Goal: Ask a question: Seek information or help from site administrators or community

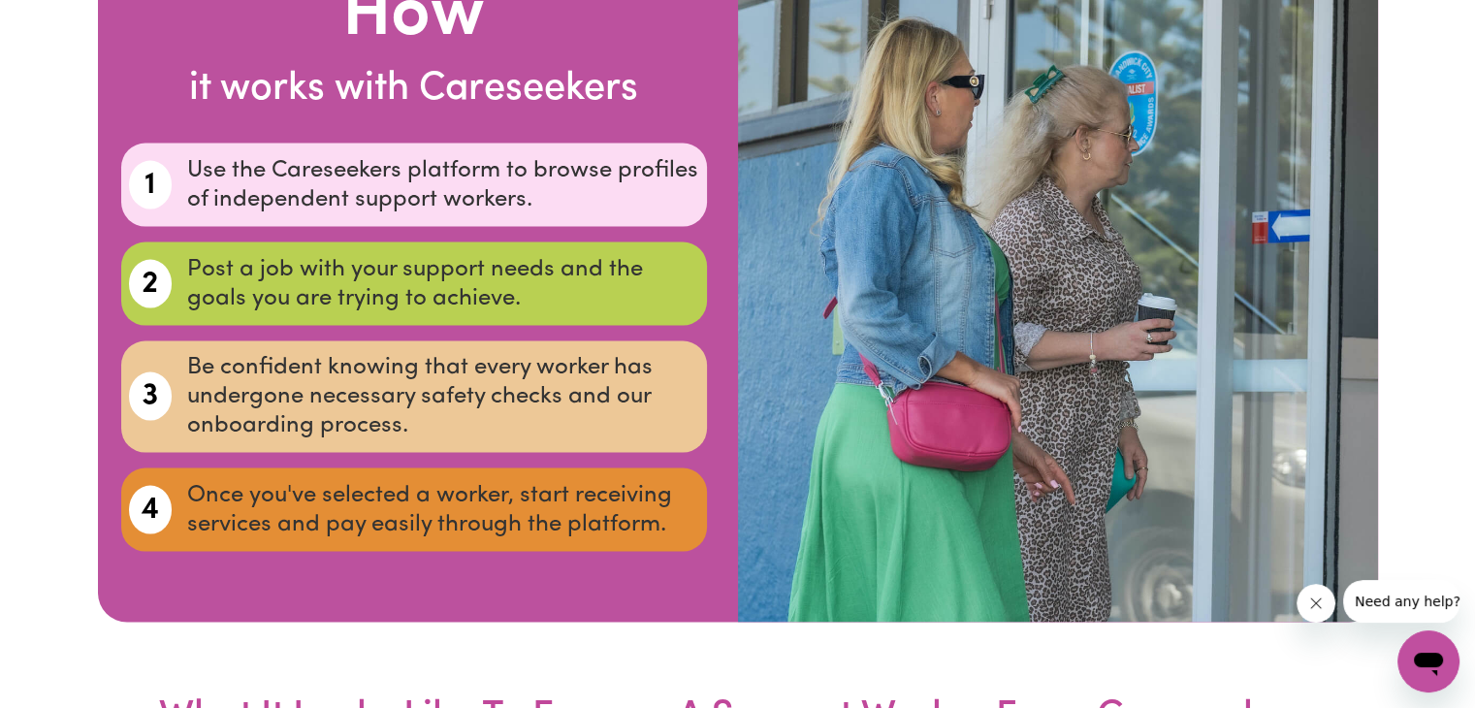
scroll to position [3607, 0]
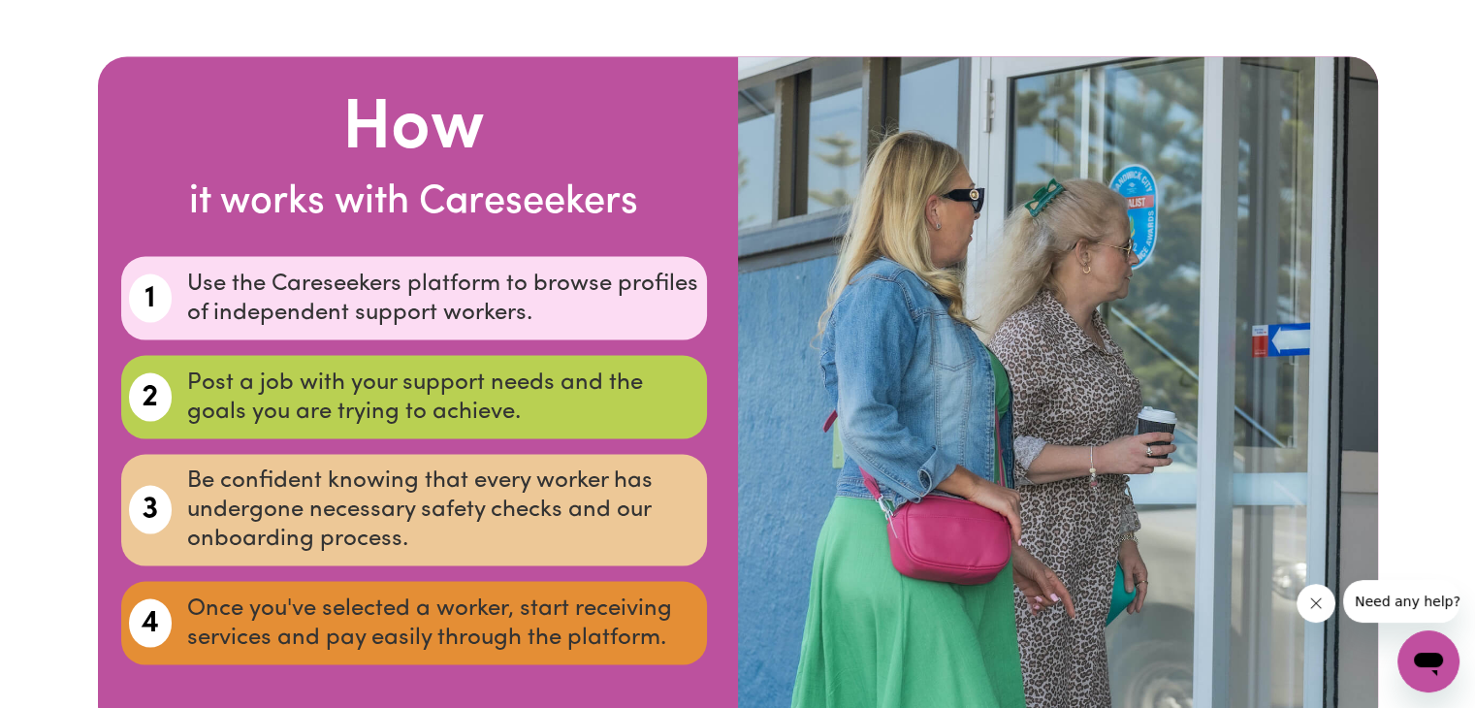
click at [1429, 648] on icon "Open messaging window" at bounding box center [1428, 661] width 35 height 35
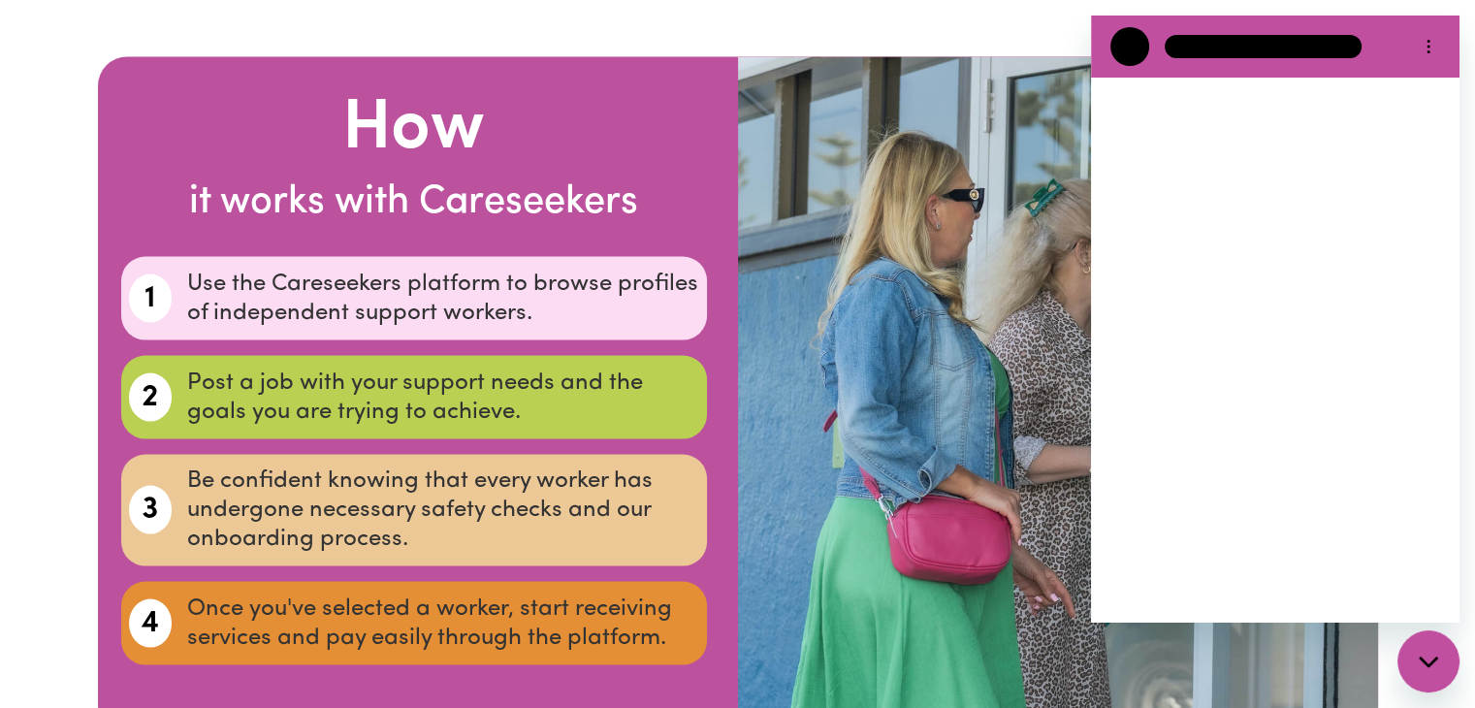
scroll to position [0, 0]
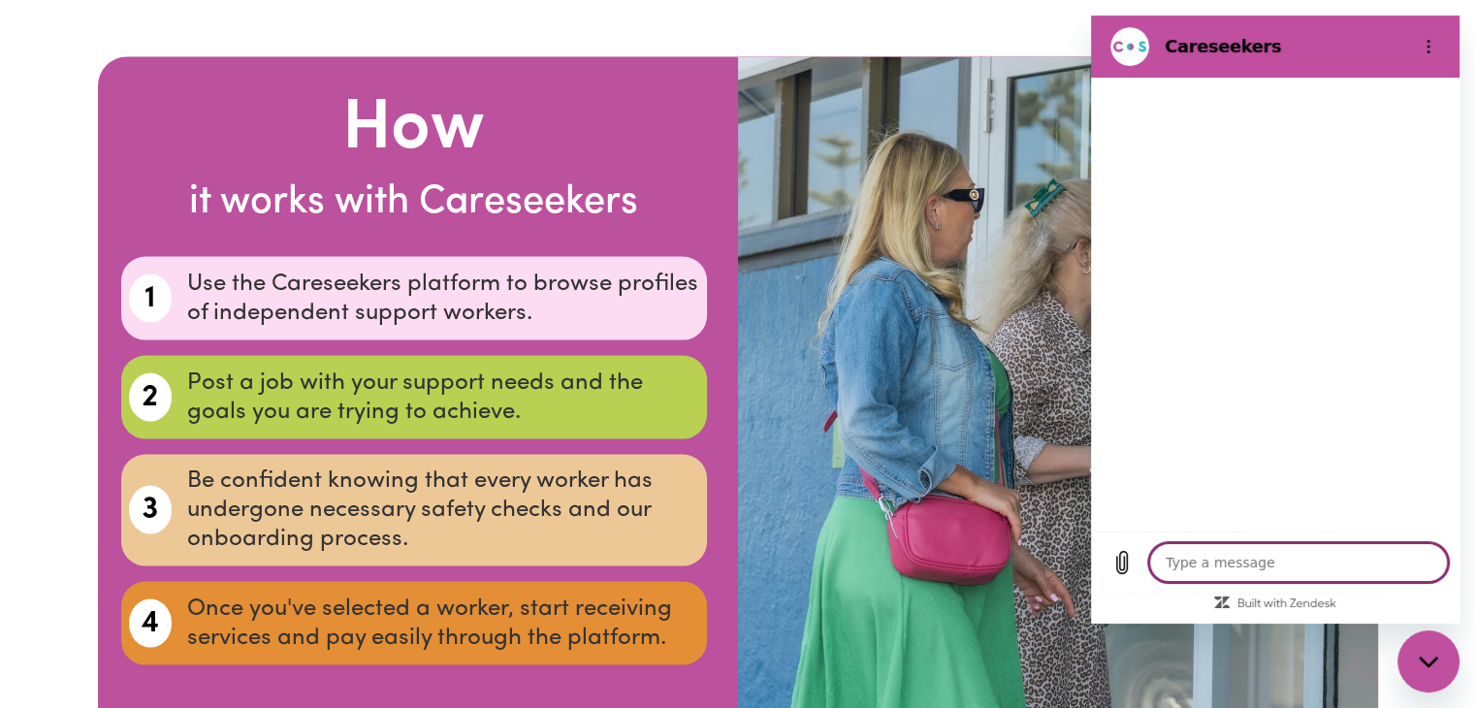
type textarea "x"
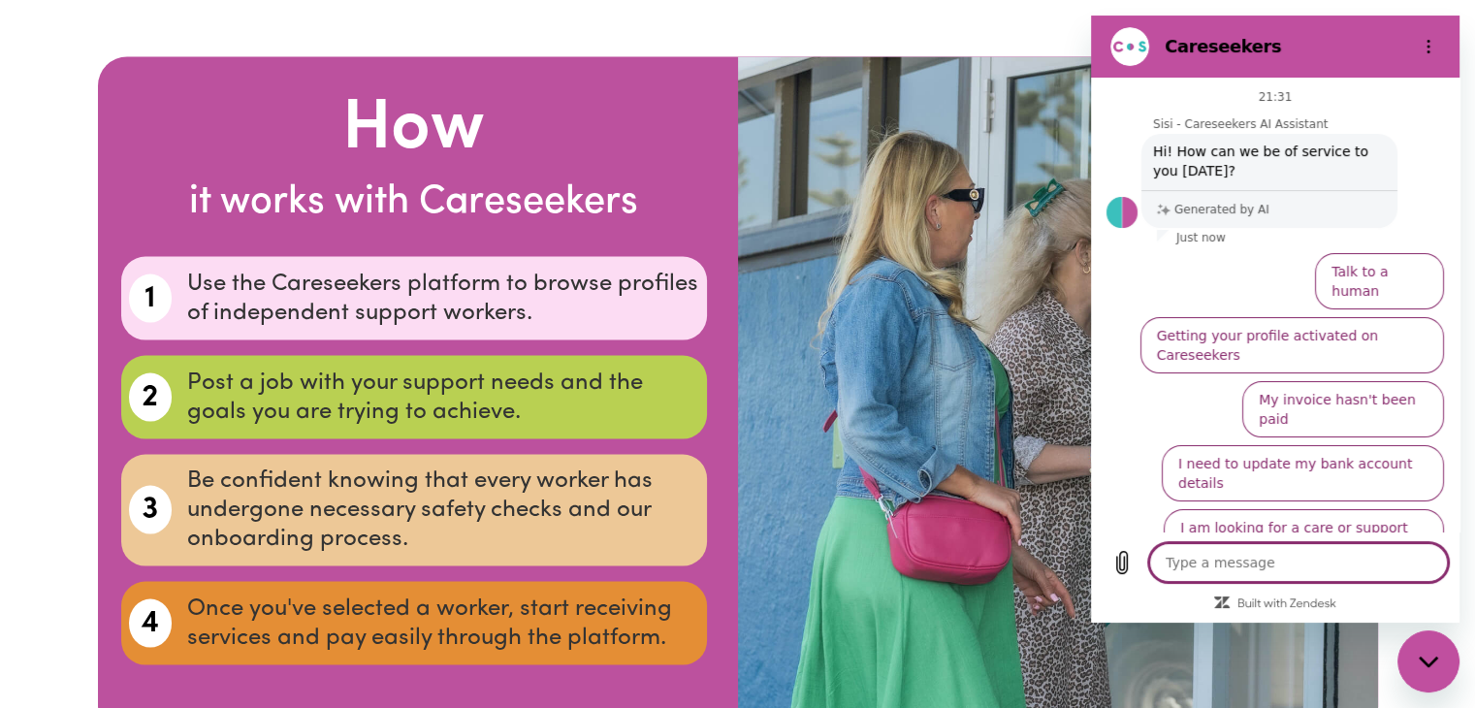
click at [1165, 558] on textarea at bounding box center [1298, 562] width 299 height 39
type textarea "M"
type textarea "x"
type textarea "My"
type textarea "x"
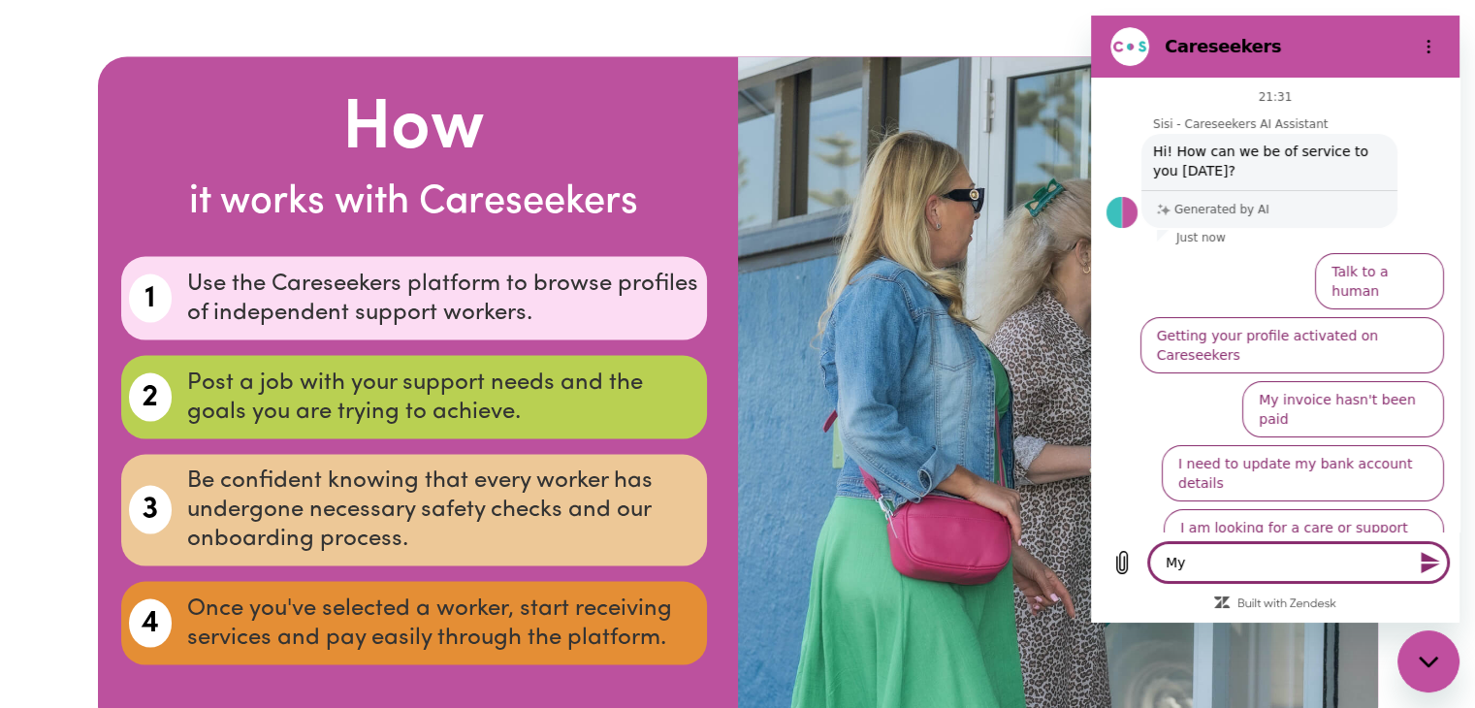
type textarea "My"
type textarea "x"
type textarea "My s"
type textarea "x"
type textarea "My so"
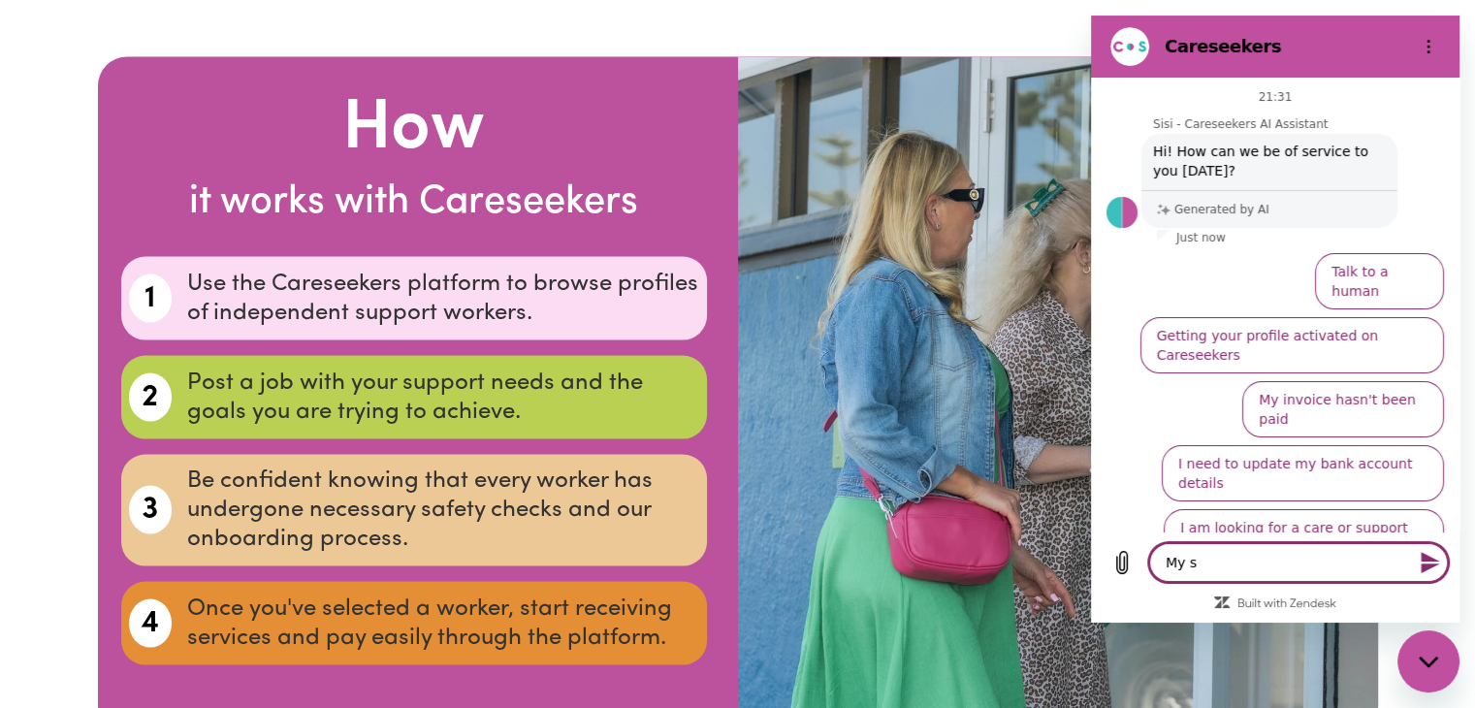
type textarea "x"
type textarea "My son"
type textarea "x"
type textarea "My son"
type textarea "x"
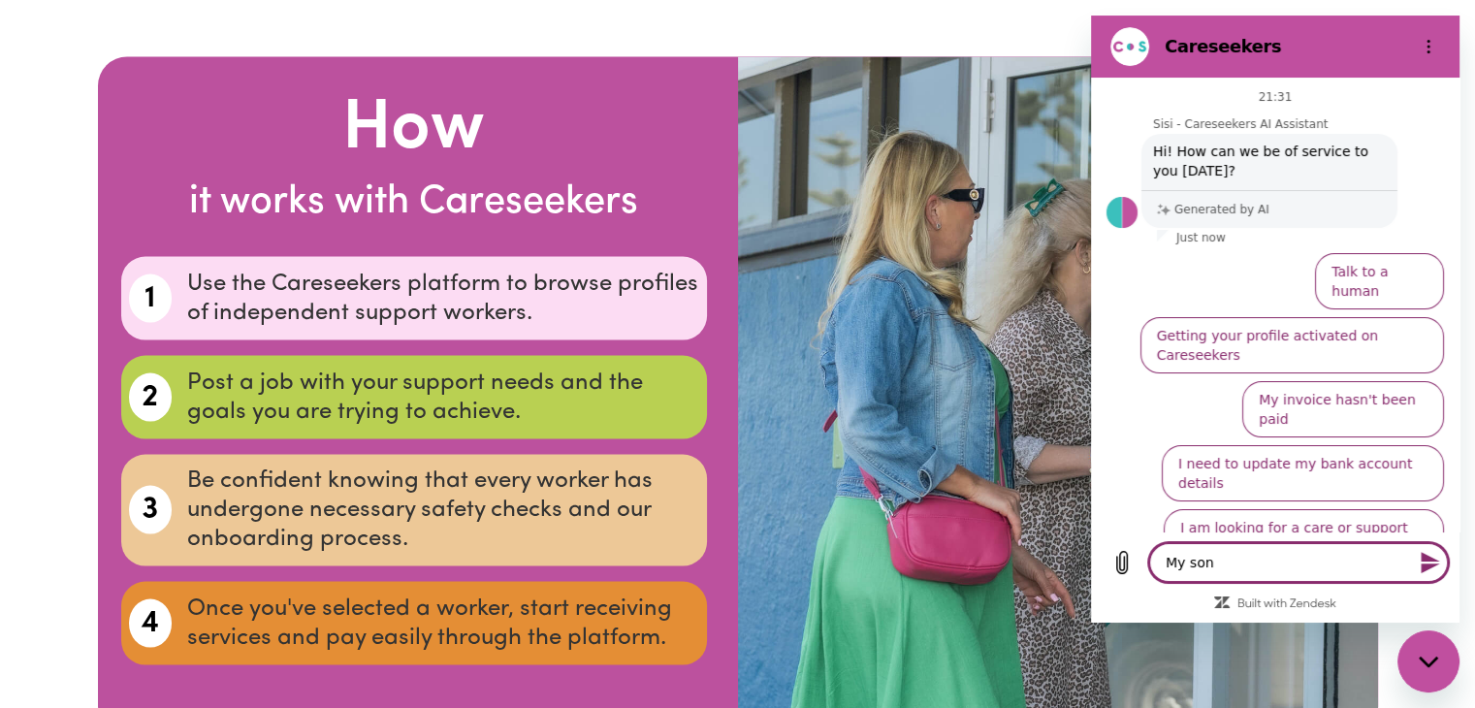
type textarea "My son i"
type textarea "x"
type textarea "My son is"
type textarea "x"
type textarea "My son is"
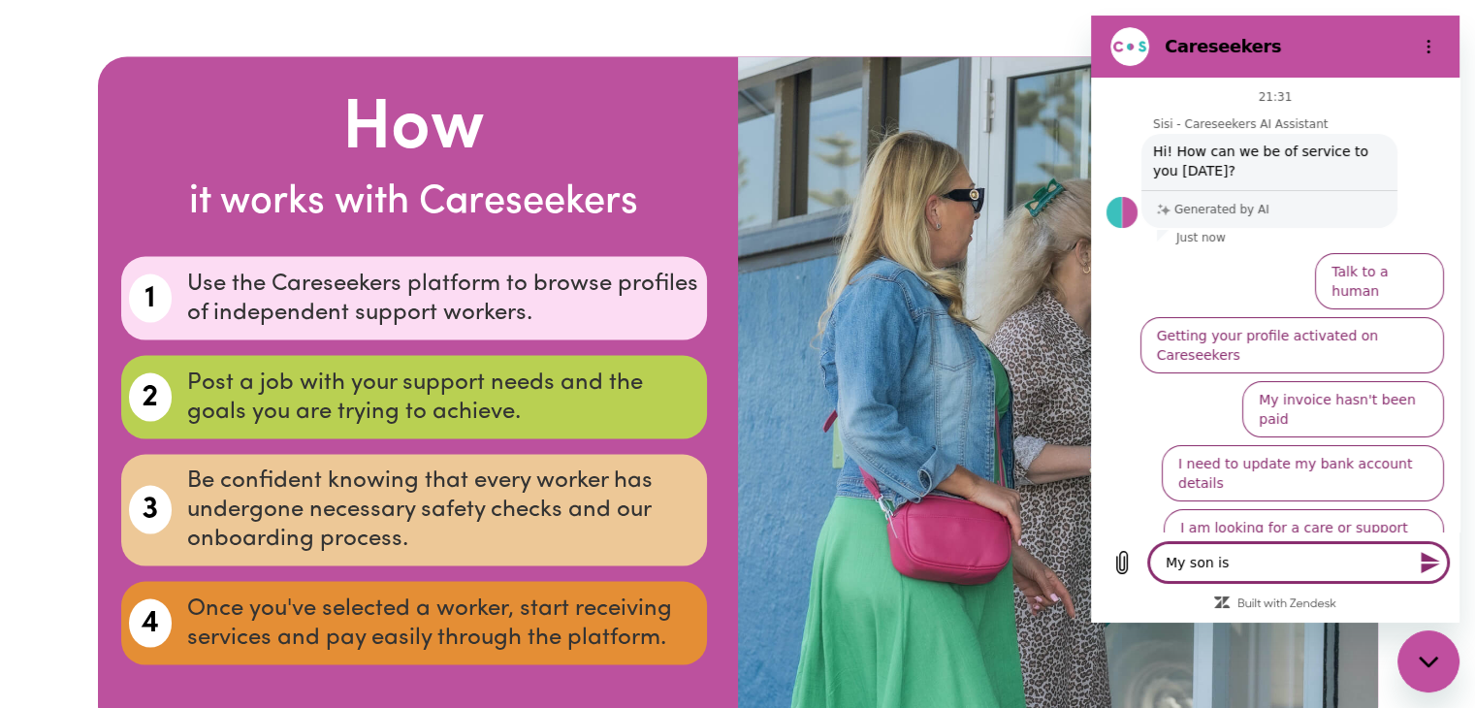
type textarea "x"
type textarea "My son is o"
type textarea "x"
type textarea "My son is on"
type textarea "x"
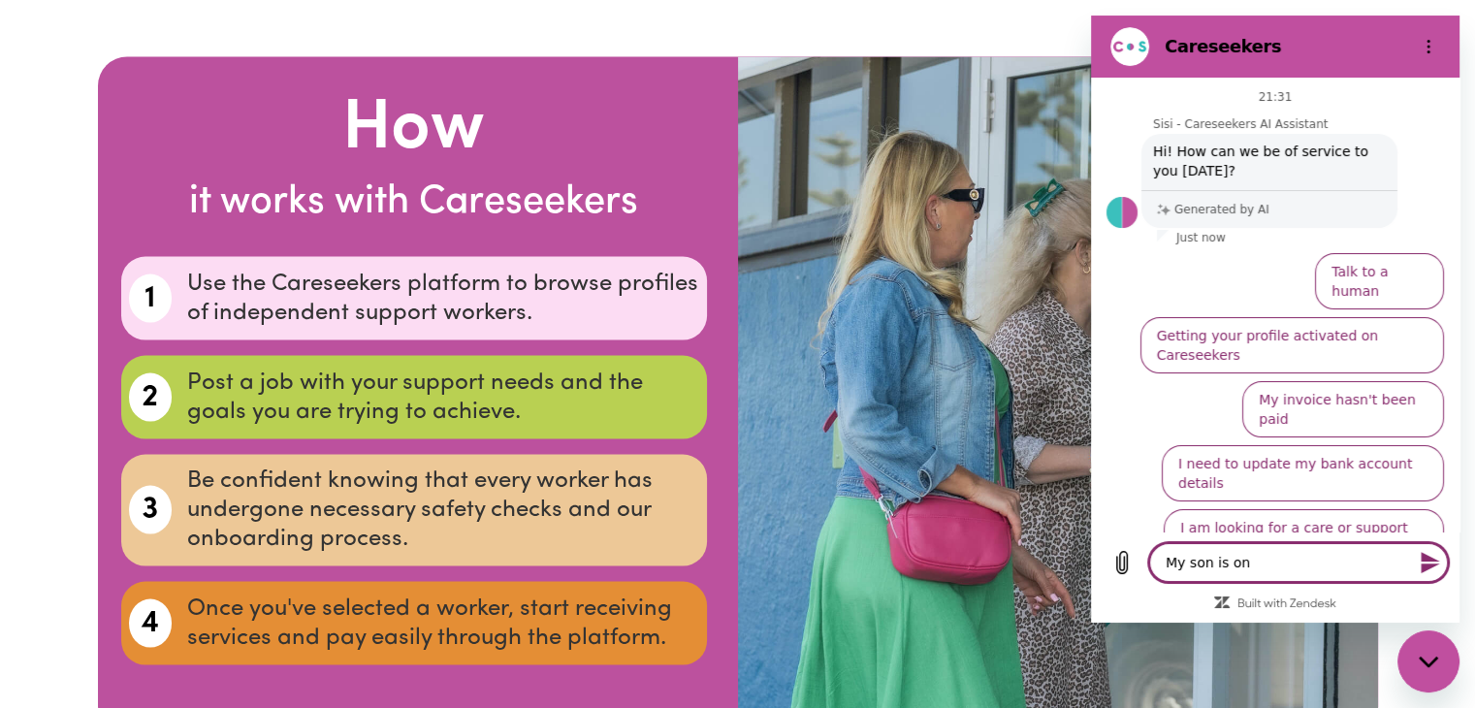
type textarea "My son is on"
type textarea "x"
type textarea "My son is on N"
type textarea "x"
type textarea "My son is on ND"
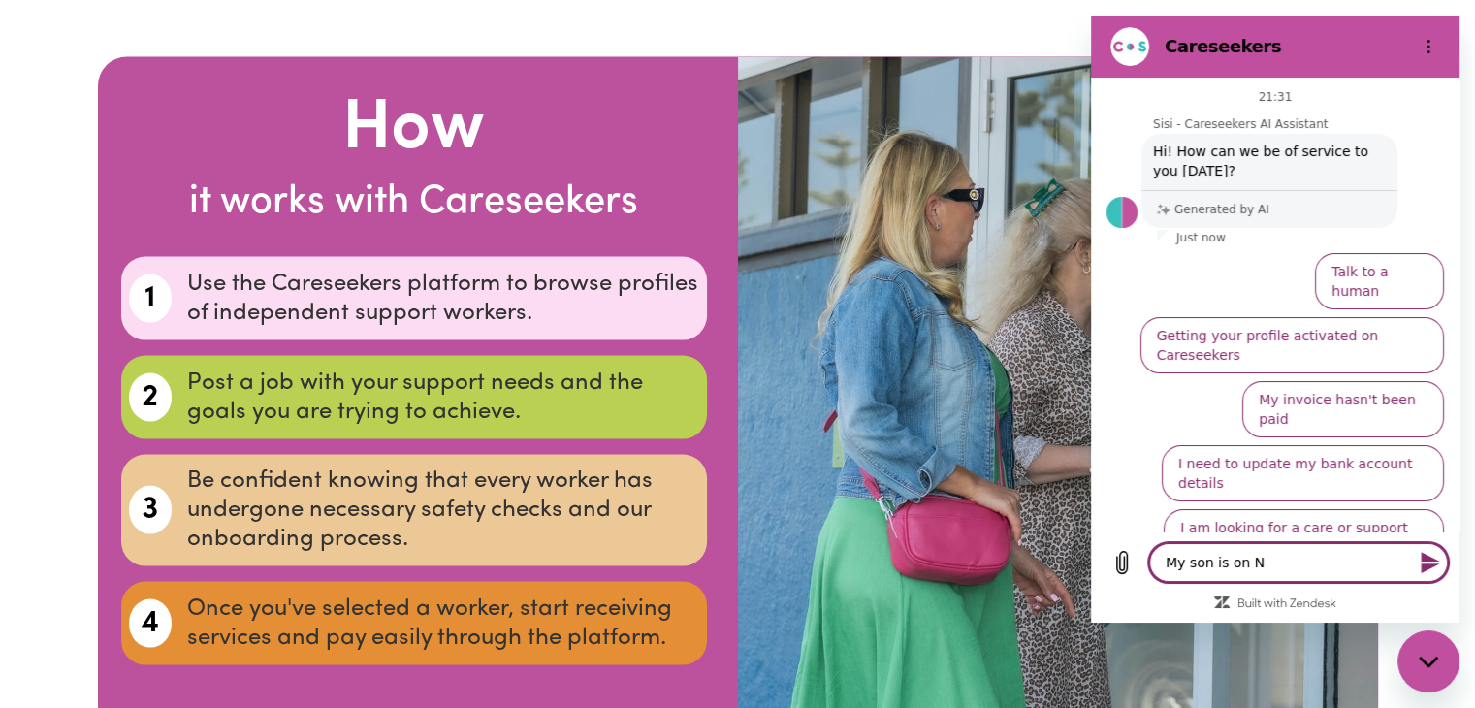
type textarea "x"
type textarea "My son is on NDI"
type textarea "x"
type textarea "My son is on NDIS"
type textarea "x"
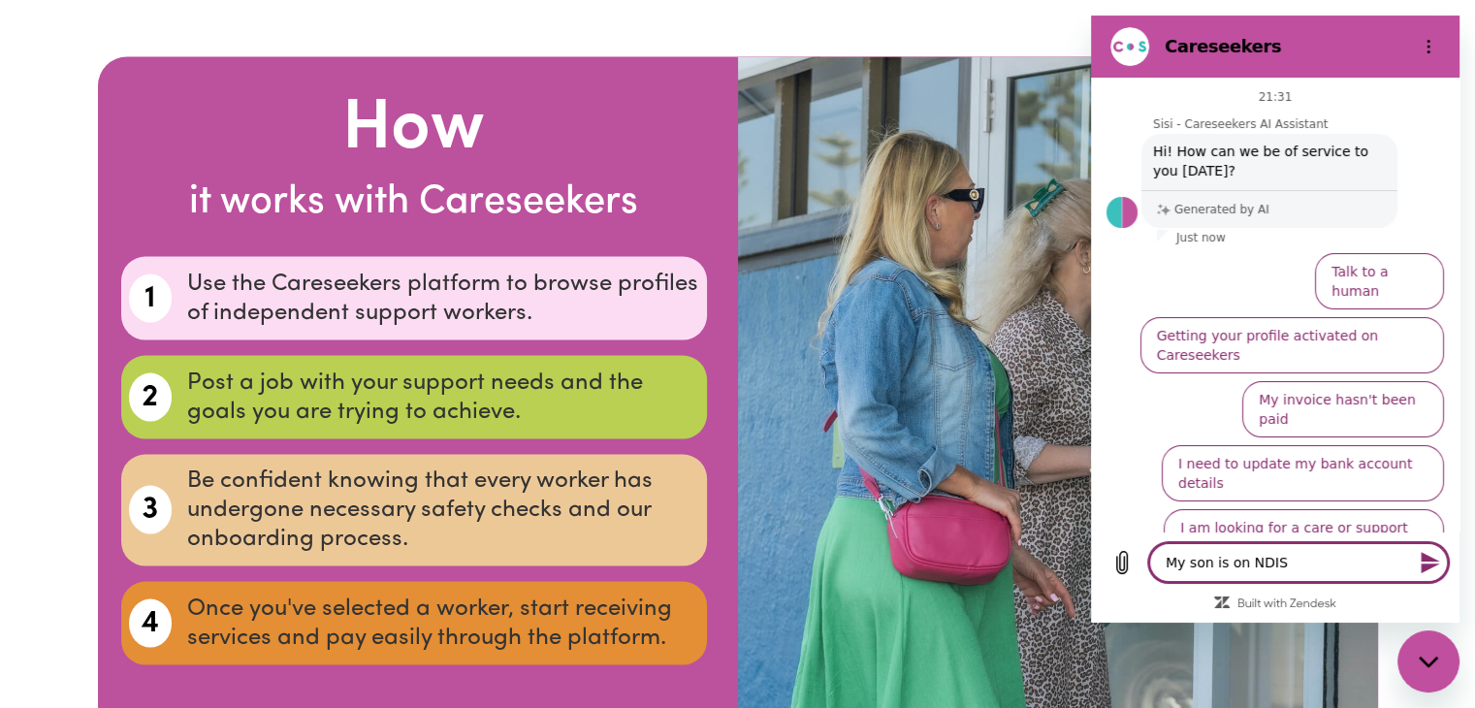
type textarea "My son is on NDIS"
type textarea "x"
type textarea "My son is on NDIS p"
type textarea "x"
type textarea "My son is on NDIS pl"
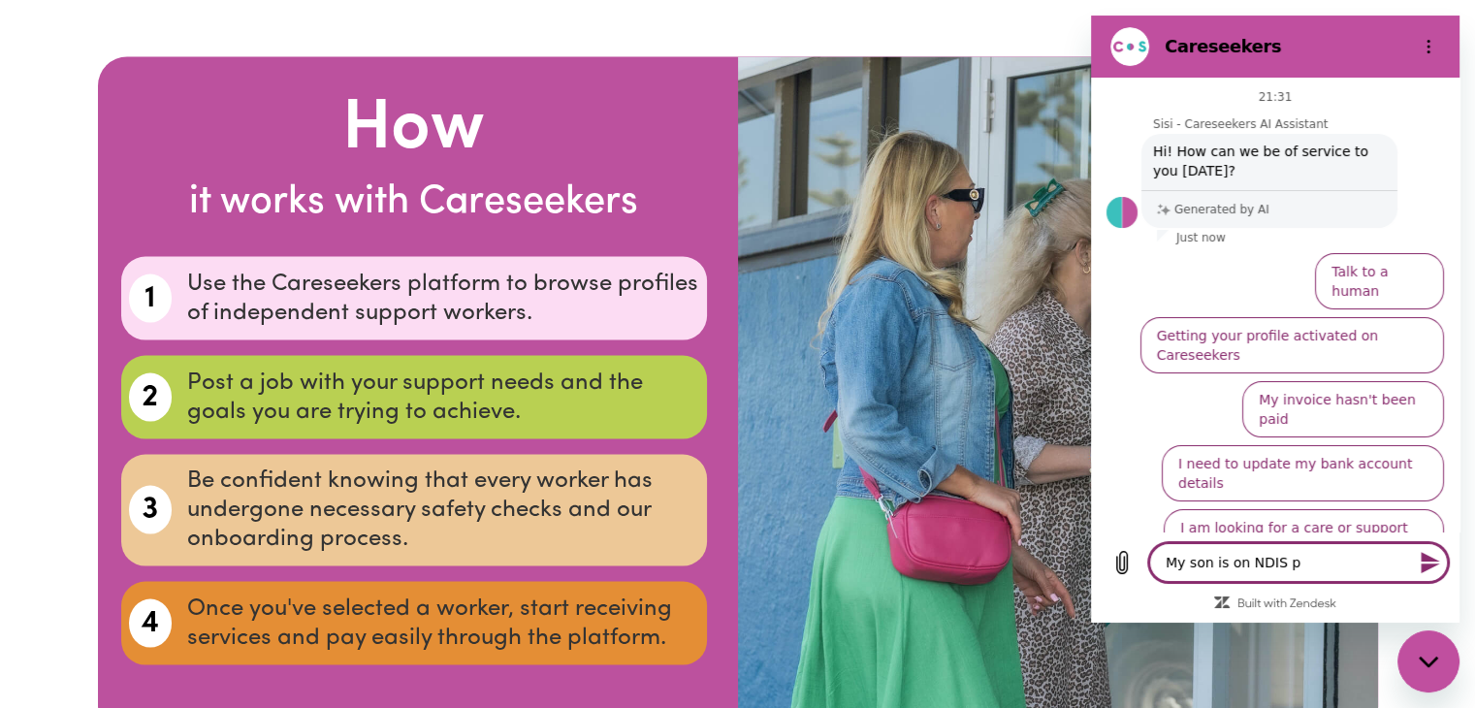
type textarea "x"
type textarea "My son is on NDIS pla"
type textarea "x"
type textarea "My son is on NDIS plan"
type textarea "x"
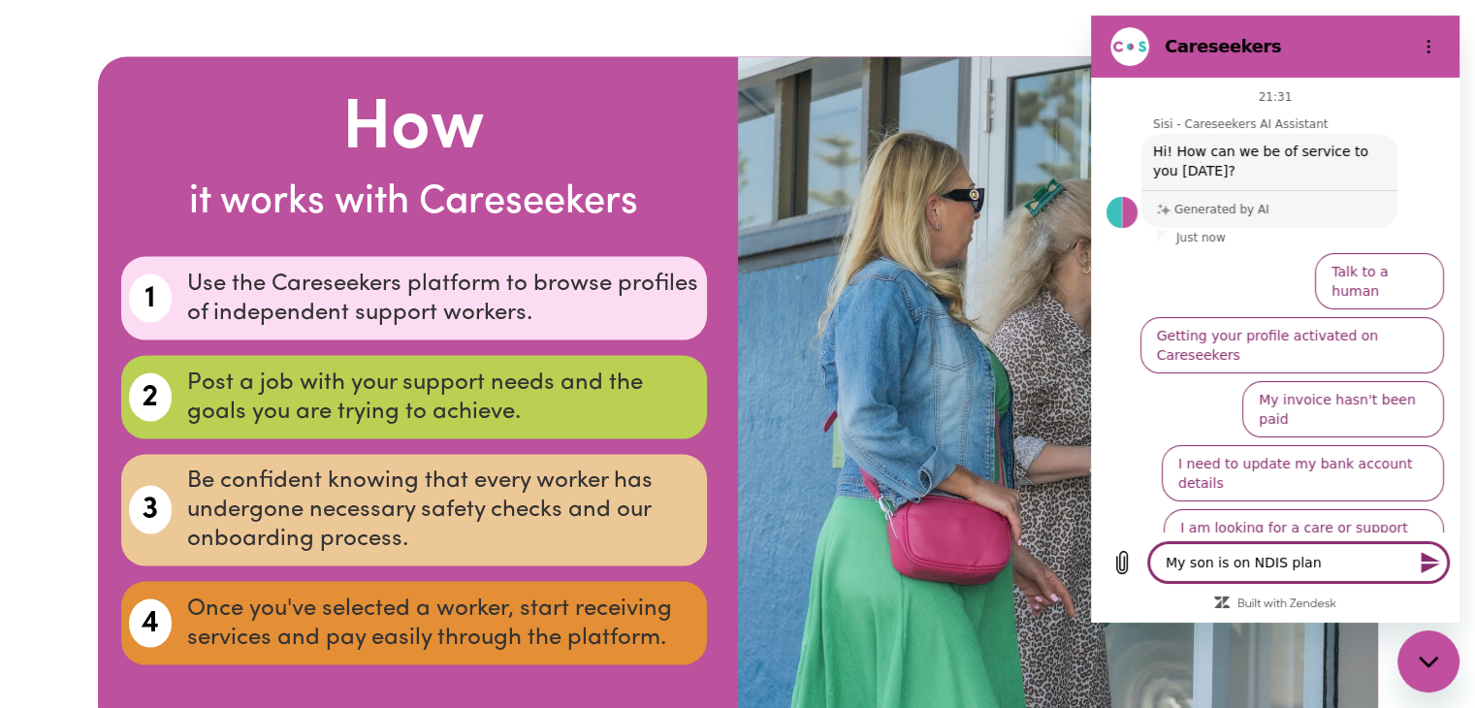
type textarea "My son is on NDIS plan,"
type textarea "x"
type textarea "My son is on NDIS plan,"
type textarea "x"
type textarea "My son is on NDIS plan, a"
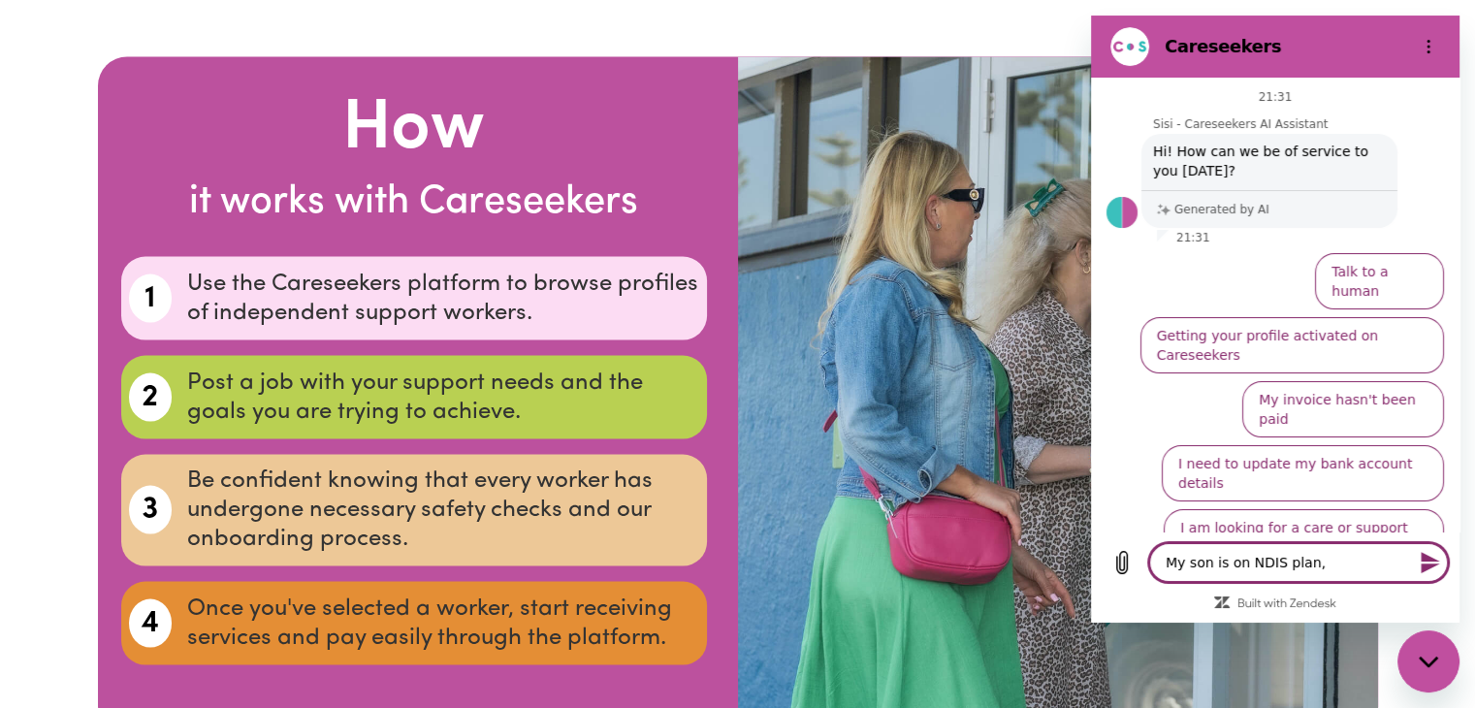
type textarea "x"
type textarea "My son is on NDIS plan, am"
type textarea "x"
type textarea "My son is on NDIS plan, am"
type textarea "x"
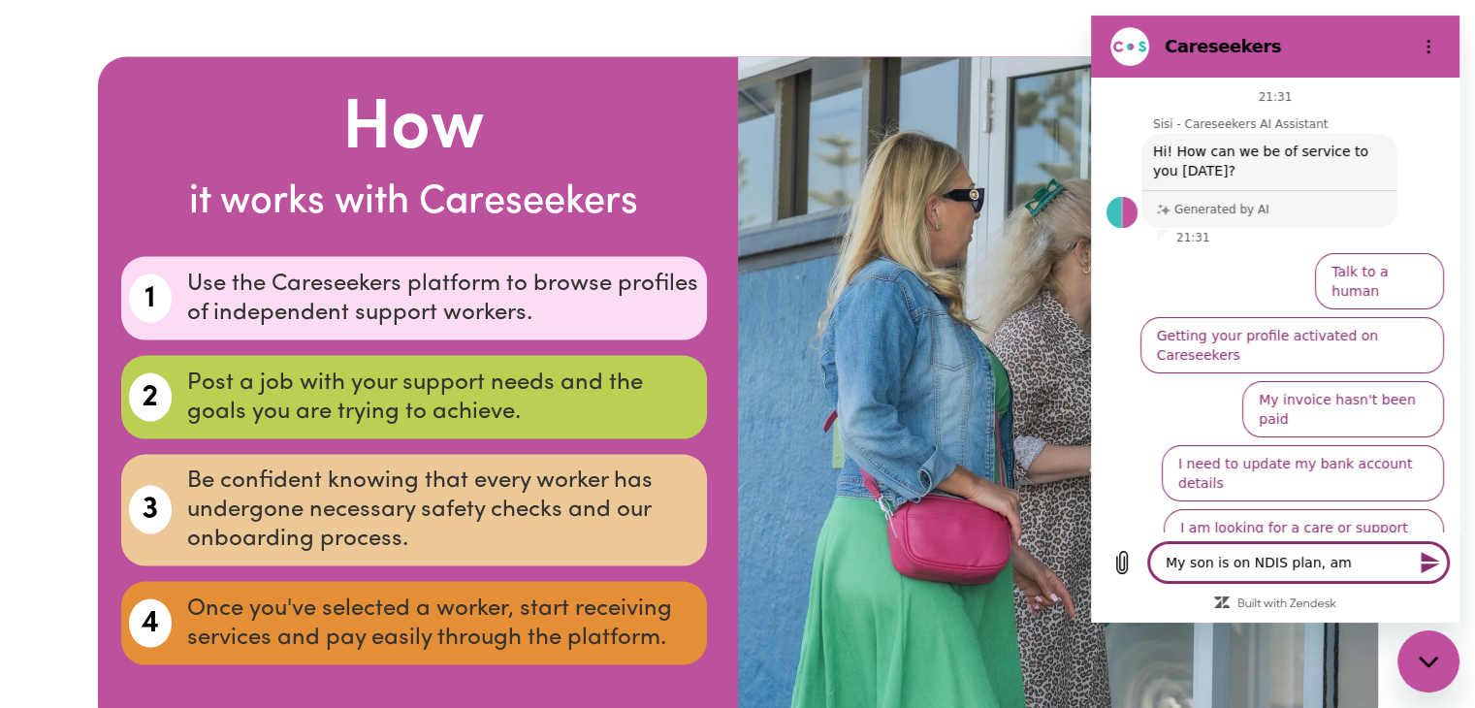
type textarea "My son is on NDIS plan, am I"
type textarea "x"
type textarea "My son is on NDIS plan, am I"
type textarea "x"
type textarea "My son is on NDIS plan, am I e"
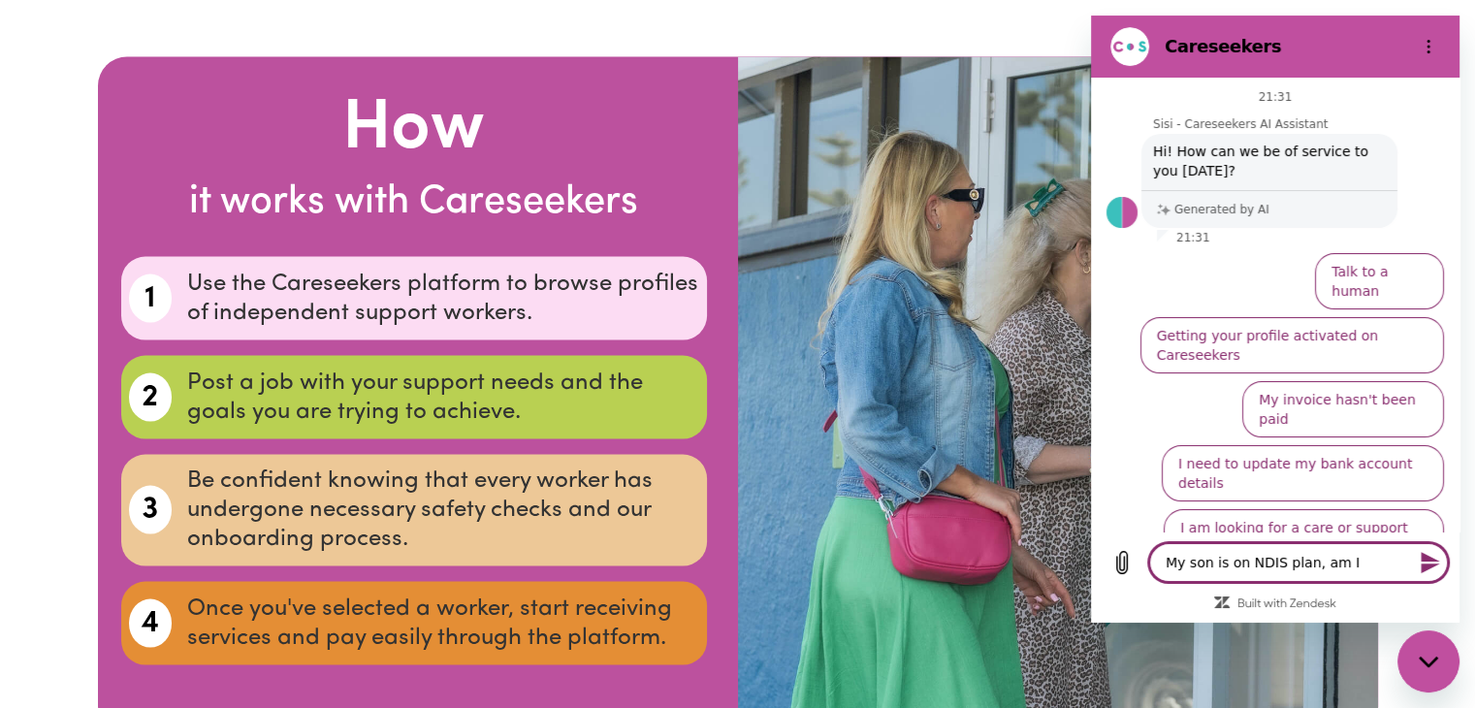
type textarea "x"
type textarea "My son is on NDIS plan, am I el"
type textarea "x"
type textarea "My son is on NDIS plan, am I ele"
type textarea "x"
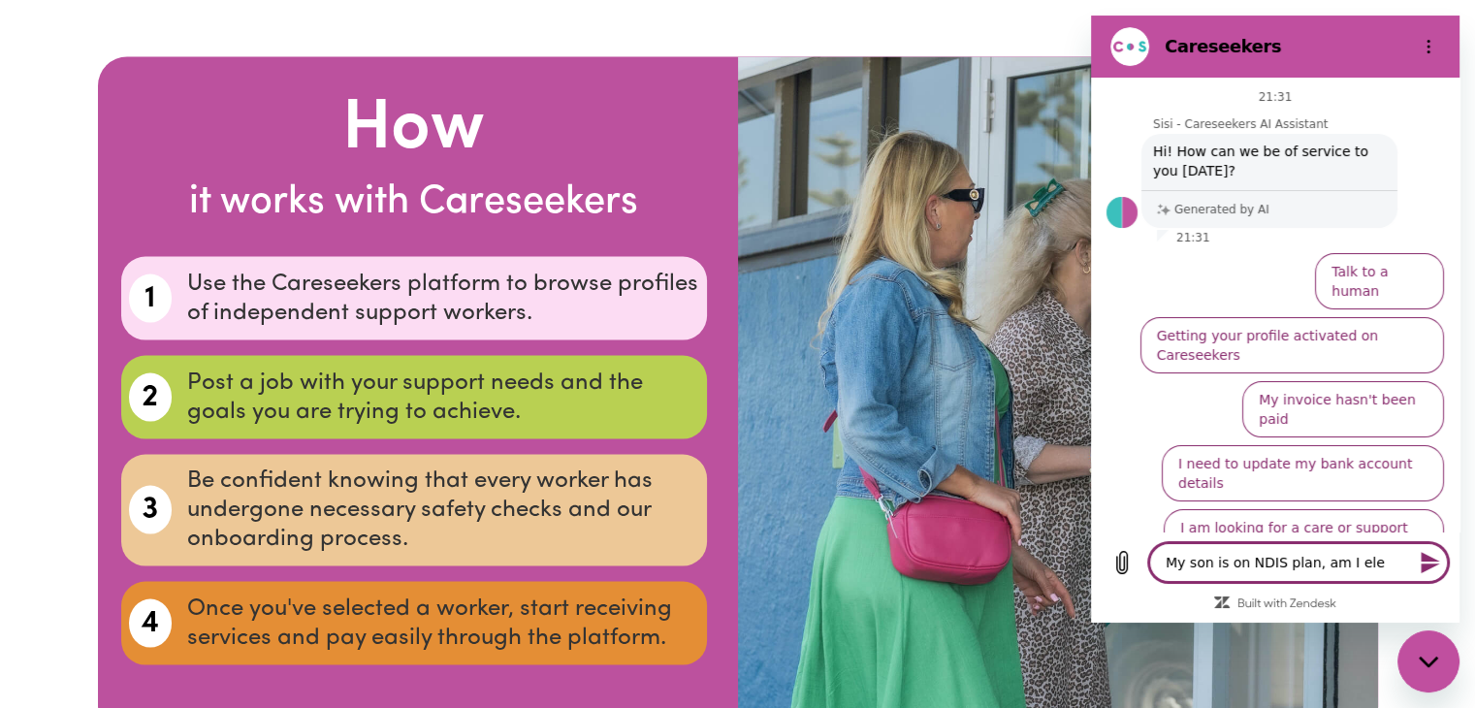
type textarea "My son is on NDIS plan, am I eleg"
type textarea "x"
type textarea "My son is on NDIS plan, am I elegi"
type textarea "x"
type textarea "My son is on NDIS plan, am I elegib"
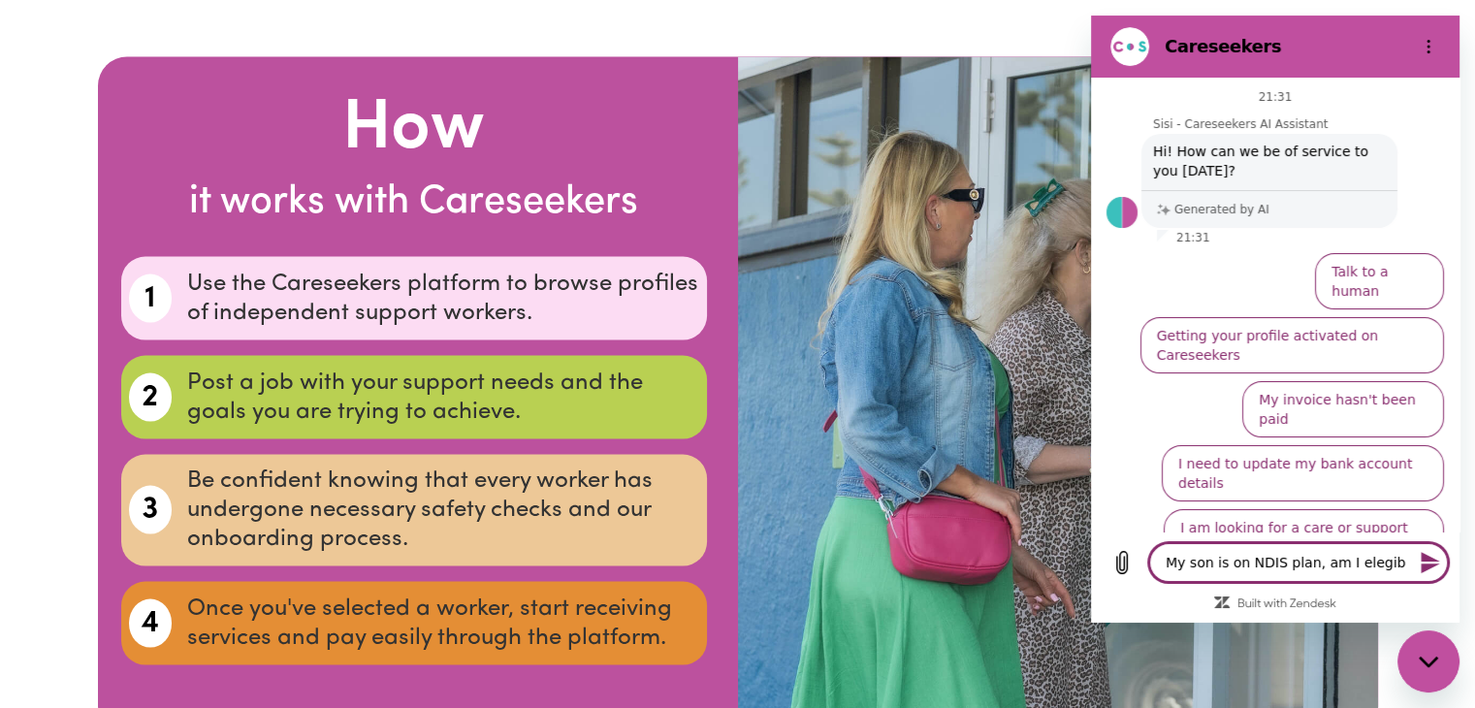
type textarea "x"
type textarea "My son is on NDIS plan, am I elegibl"
type textarea "x"
type textarea "My son is on NDIS plan, am I elegible"
type textarea "x"
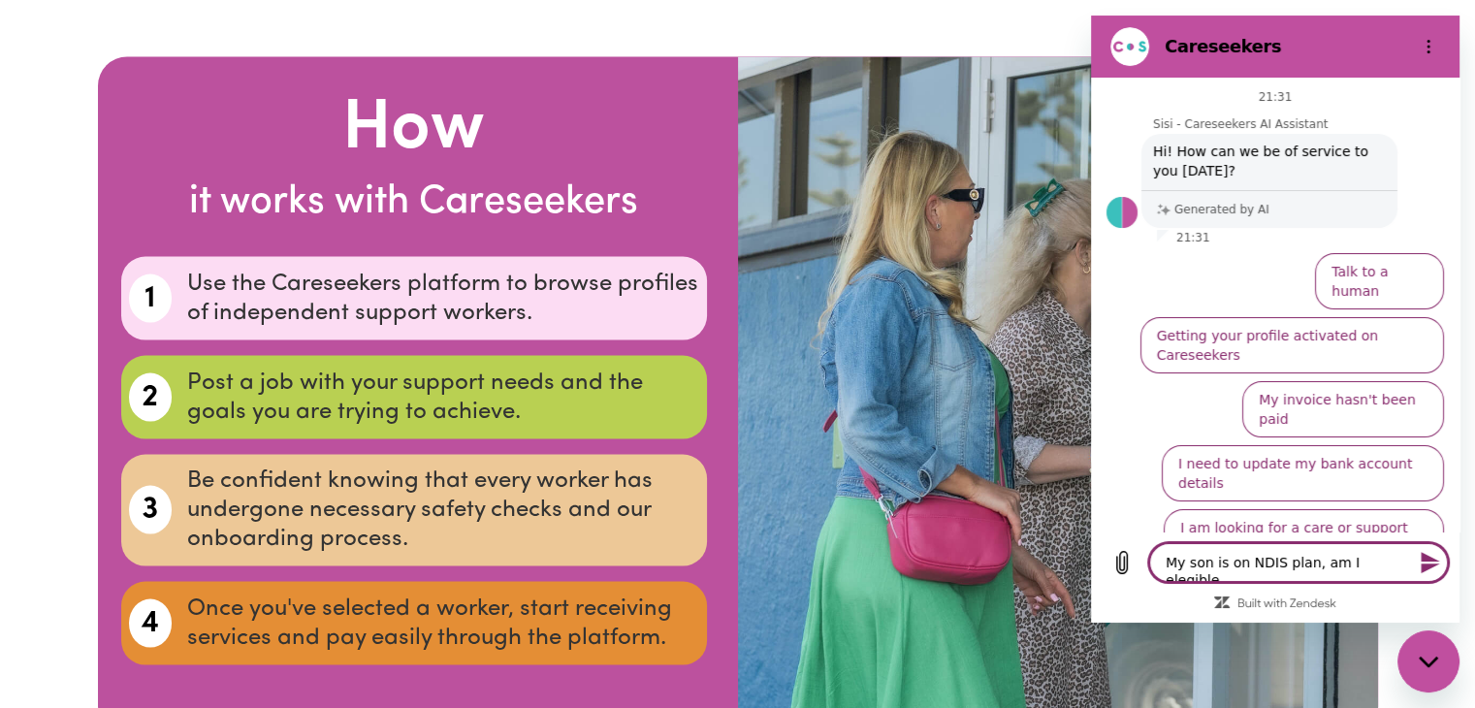
type textarea "My son is on NDIS plan, am I elegible"
type textarea "x"
type textarea "My son is on NDIS plan, am I elegible t"
type textarea "x"
type textarea "My son is on NDIS plan, am I elegible to"
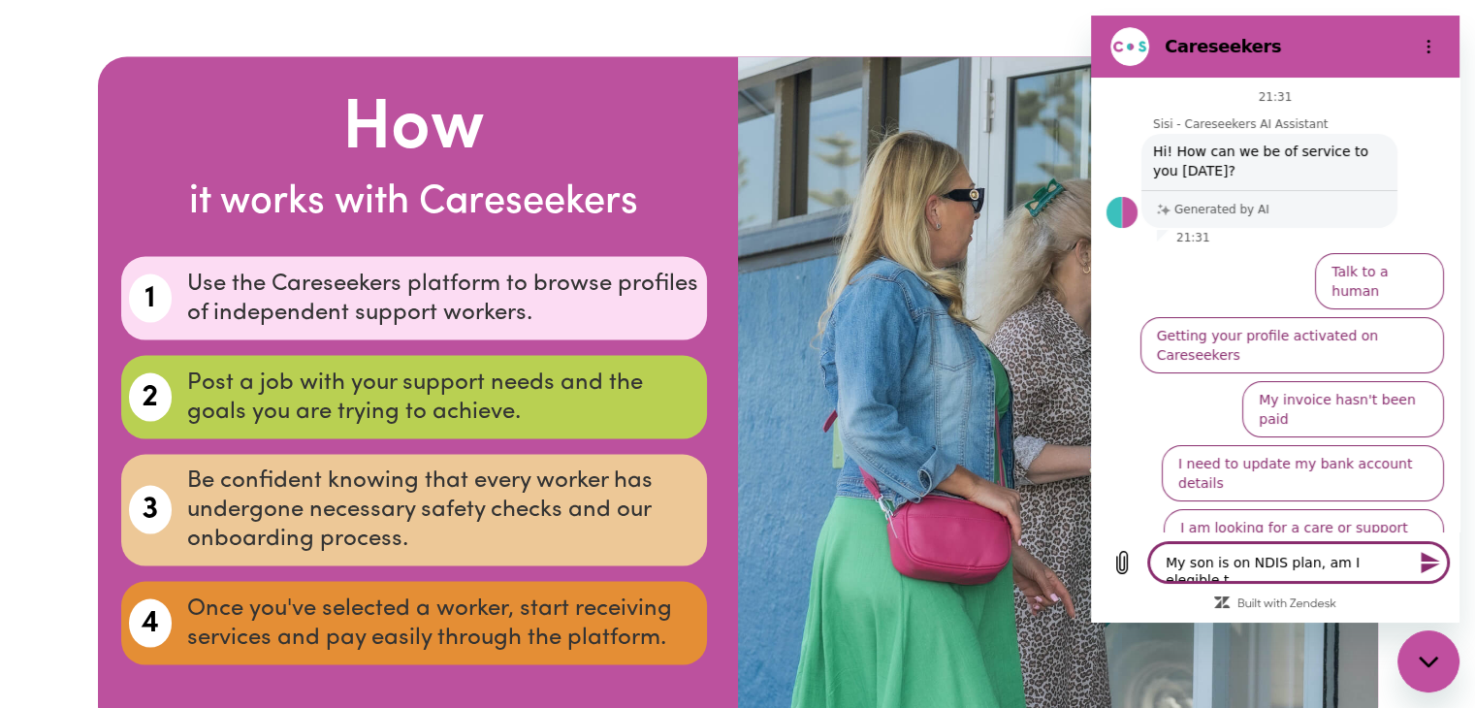
type textarea "x"
type textarea "My son is on NDIS plan, am I elegible to"
type textarea "x"
type textarea "My son is on NDIS plan, am I elegible to a"
type textarea "x"
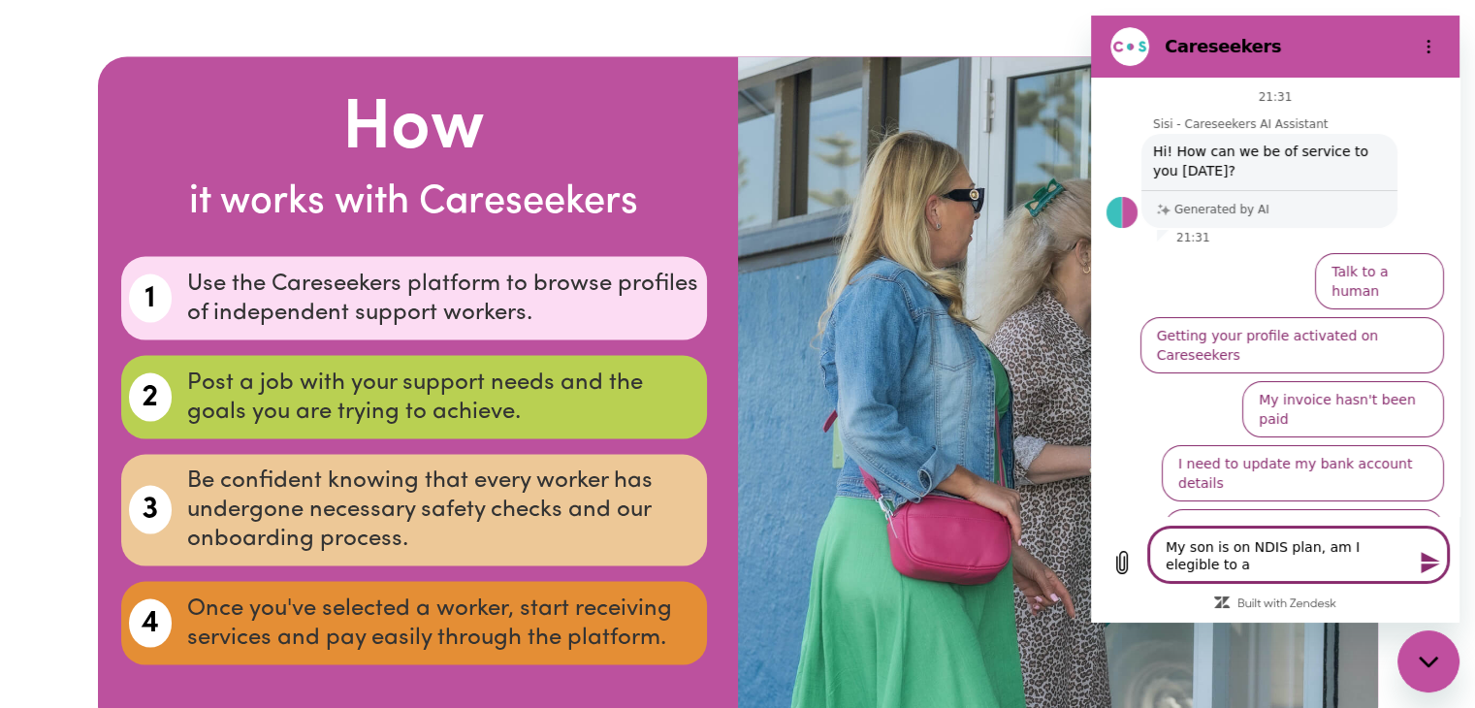
type textarea "My son is on NDIS plan, am I elegible to as"
type textarea "x"
type textarea "My son is on NDIS plan, am I elegible to ask"
type textarea "x"
type textarea "My son is on NDIS plan, am I elegible to ask"
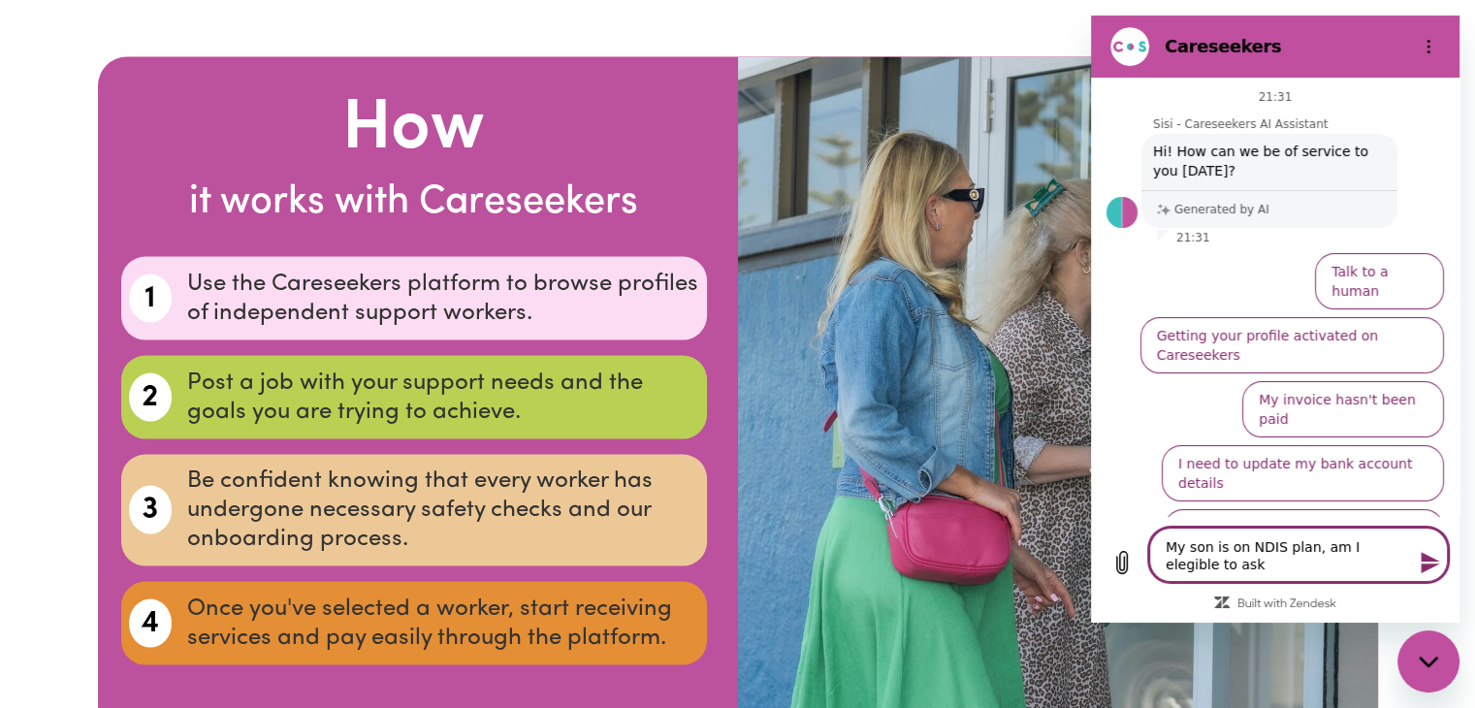
type textarea "x"
type textarea "My son is on NDIS plan, am I eligible to ask"
type textarea "x"
click at [1193, 564] on textarea "My son is on NDIS plan, am I eligible to ask" at bounding box center [1298, 554] width 299 height 54
type textarea "My son is on NDIS plan, am I eligible to ask y"
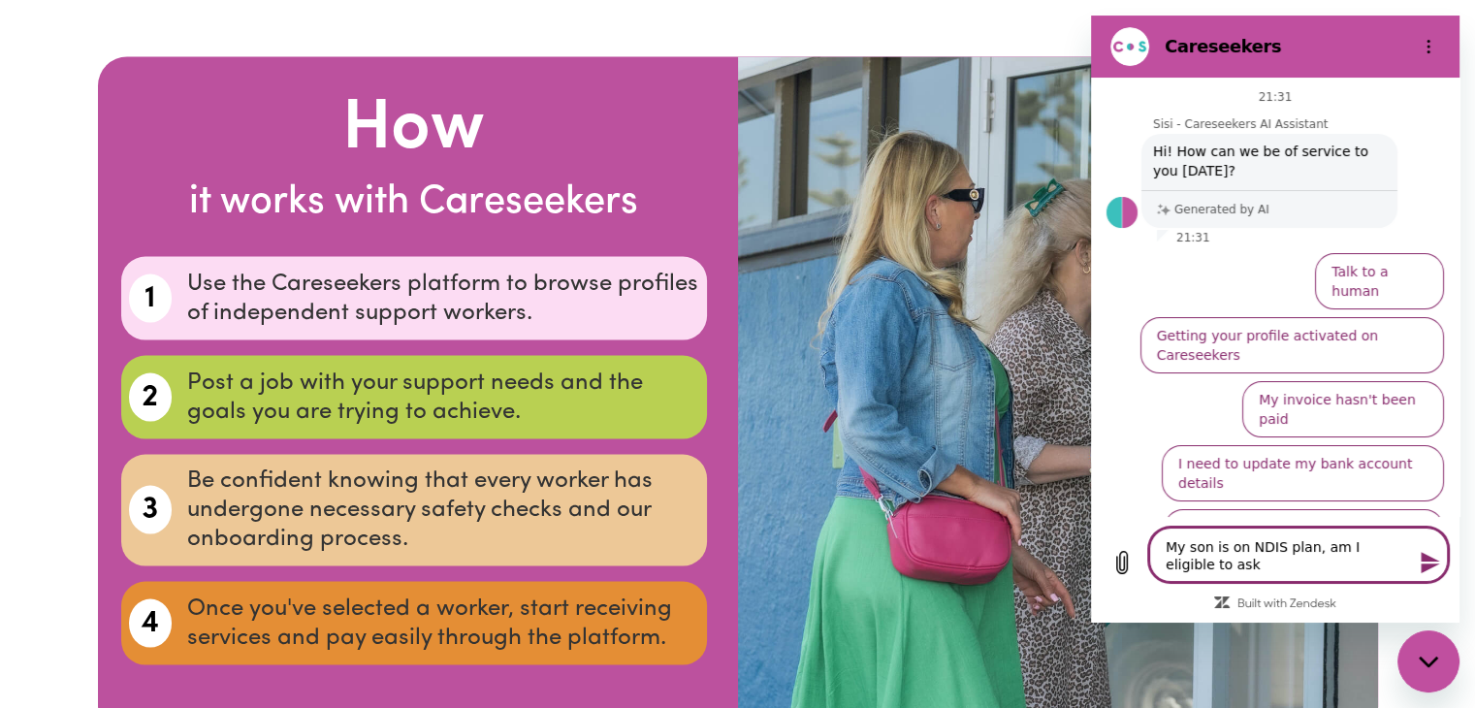
type textarea "x"
type textarea "My son is on NDIS plan, am I eligible to ask yo"
type textarea "x"
type textarea "My son is on NDIS plan, am I eligible to ask you"
type textarea "x"
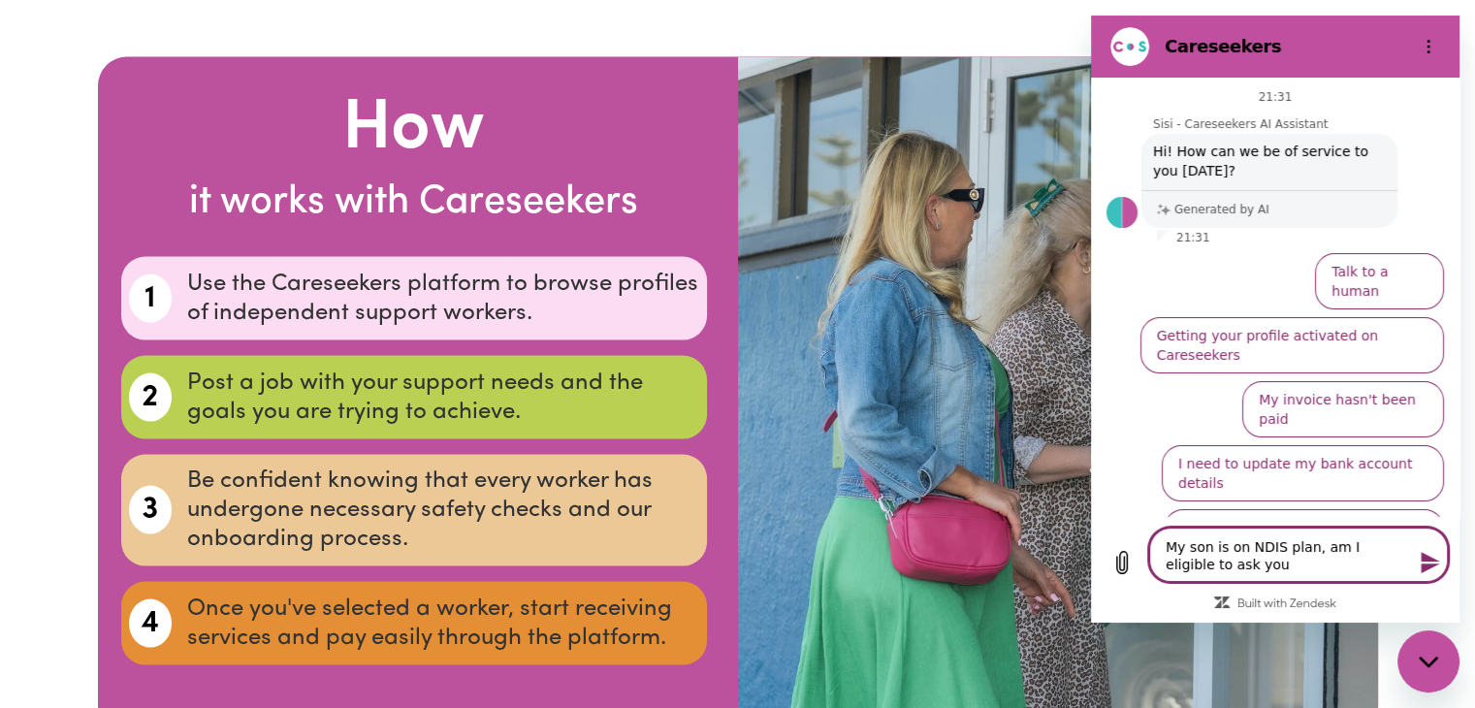
type textarea "My son is on NDIS plan, am I eligible to ask your"
type textarea "x"
type textarea "My son is on NDIS plan, am I eligible to ask your"
type textarea "x"
type textarea "My son is on NDIS plan, am I eligible to ask your"
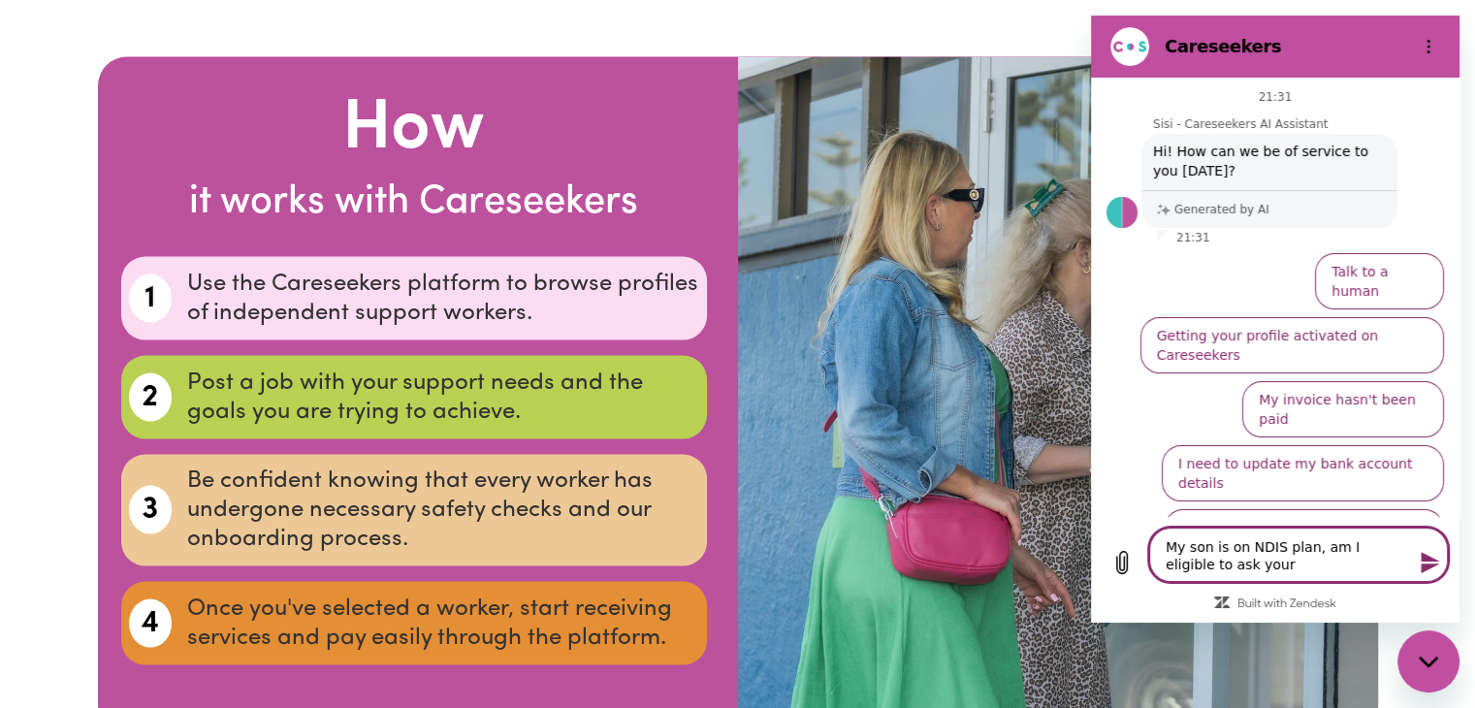
type textarea "x"
type textarea "My son is on NDIS plan, am I eligible to ask you"
type textarea "x"
type textarea "My son is on NDIS plan, am I eligible to ask you"
type textarea "x"
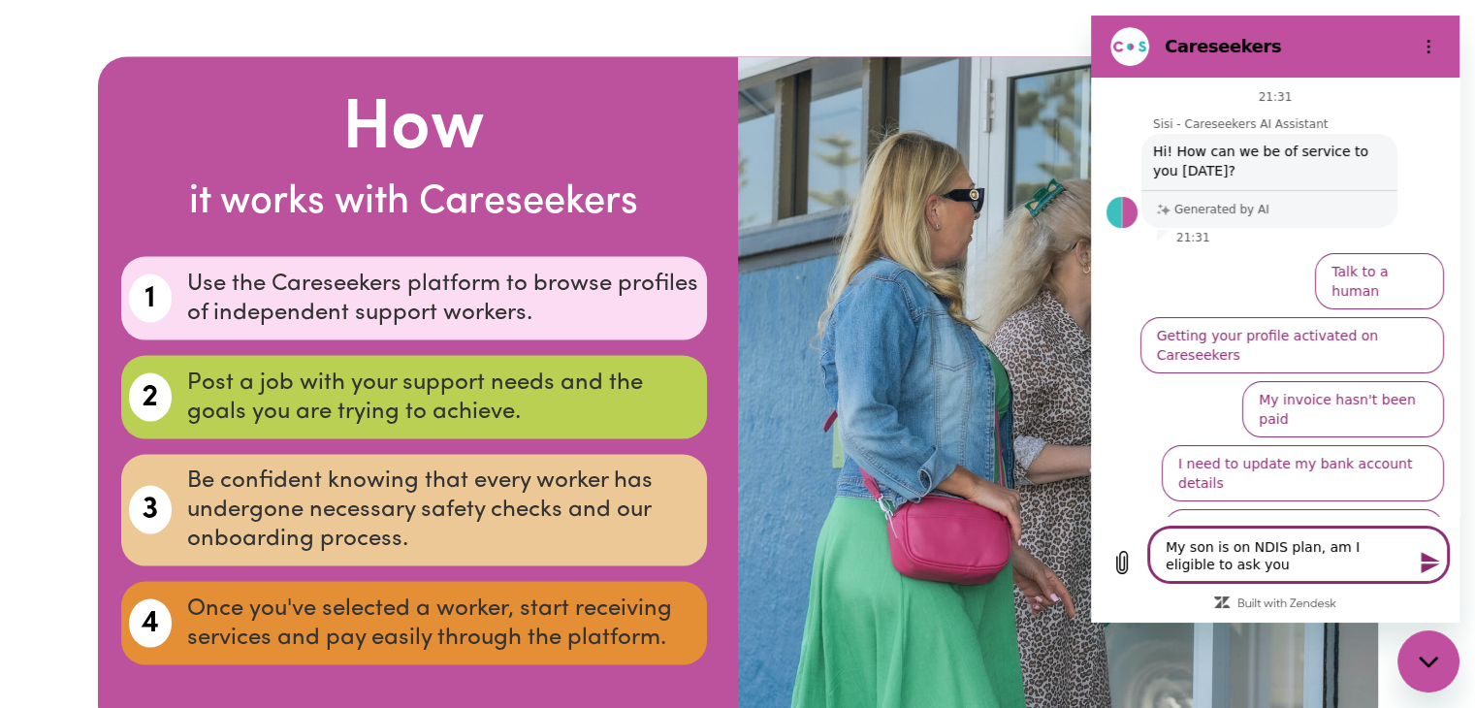
type textarea "My son is on NDIS plan, am I eligible to ask you t"
type textarea "x"
type textarea "My son is on NDIS plan, am I eligible to ask you to"
type textarea "x"
type textarea "My son is on NDIS plan, am I eligible to ask you to"
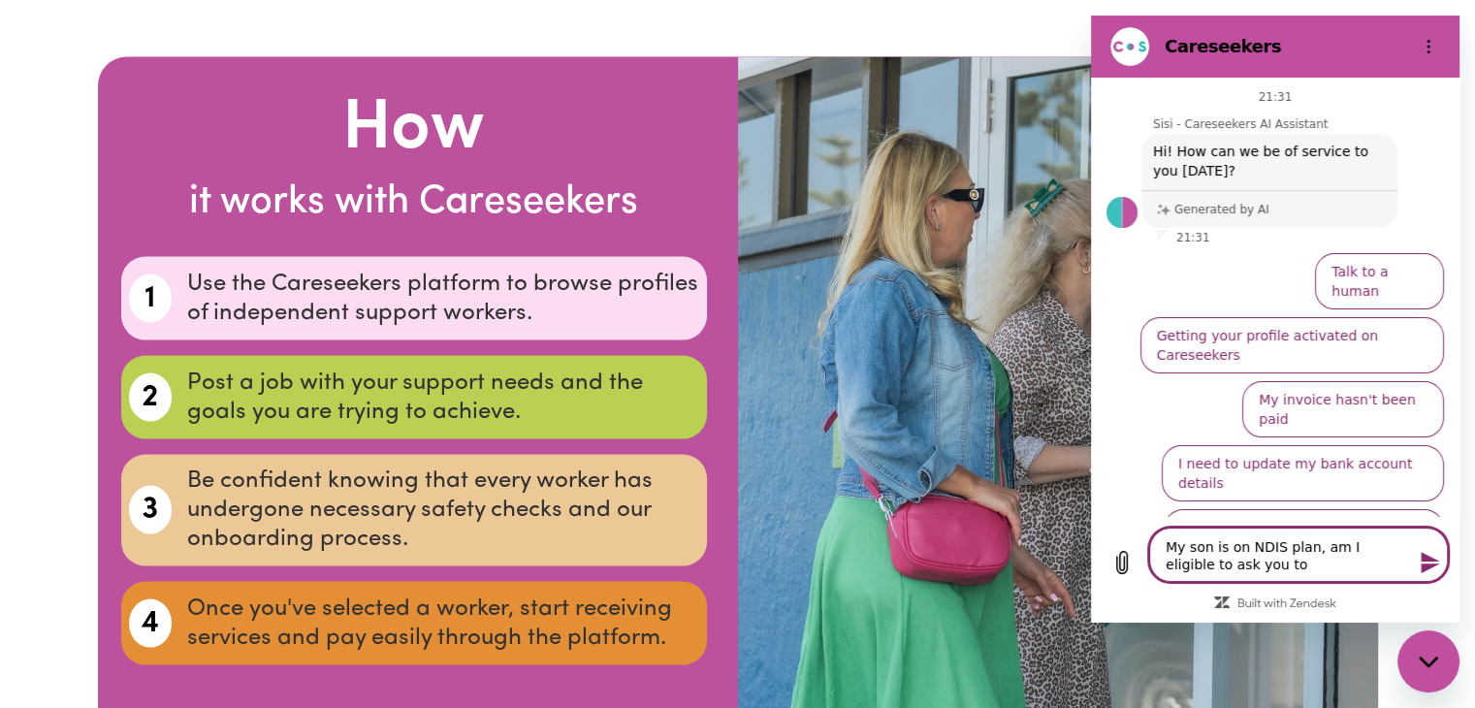
type textarea "x"
type textarea "My son is on NDIS plan, am I eligible to ask you to f"
type textarea "x"
type textarea "My son is on NDIS plan, am I eligible to ask you to fi"
type textarea "x"
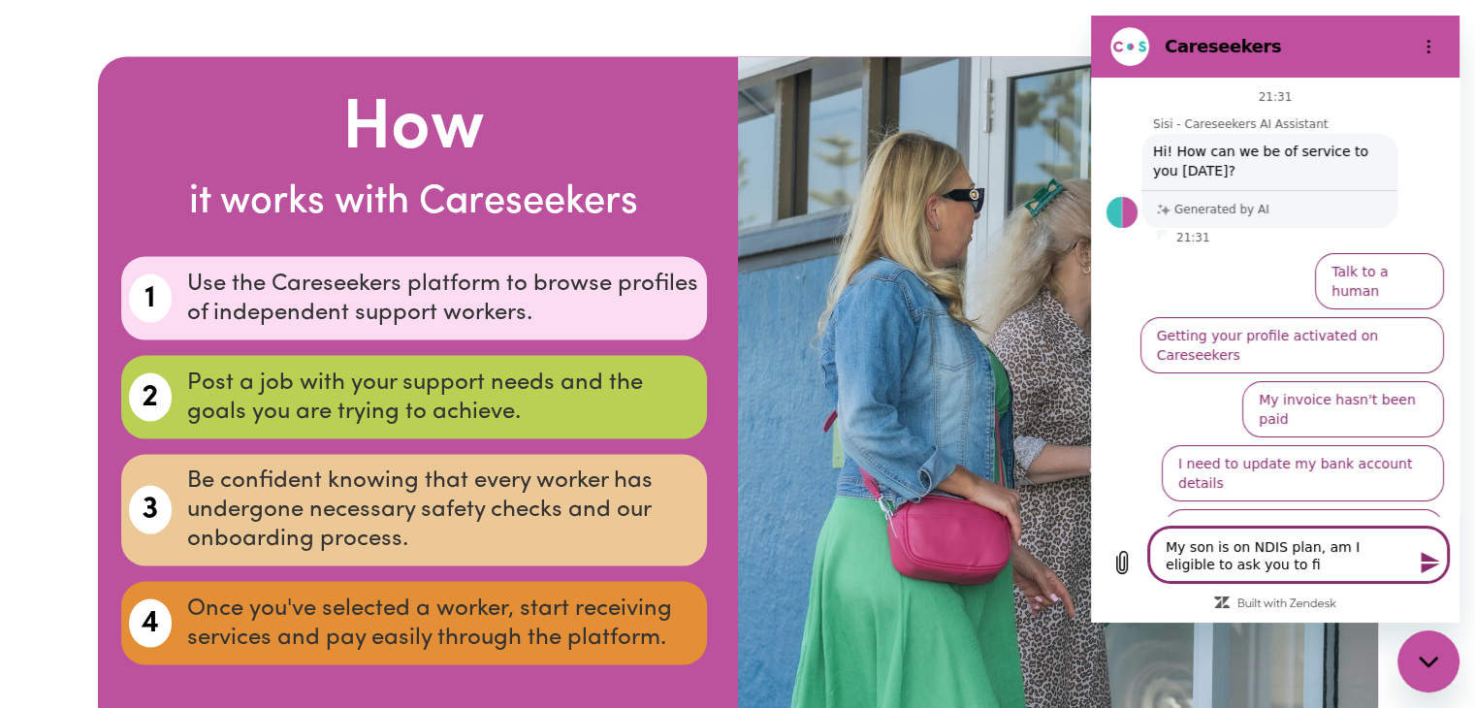
type textarea "My son is on NDIS plan, am I eligible to ask you to fin"
type textarea "x"
type textarea "My son is on NDIS plan, am I eligible to ask you to find"
type textarea "x"
type textarea "My son is on NDIS plan, am I eligible to ask you to find"
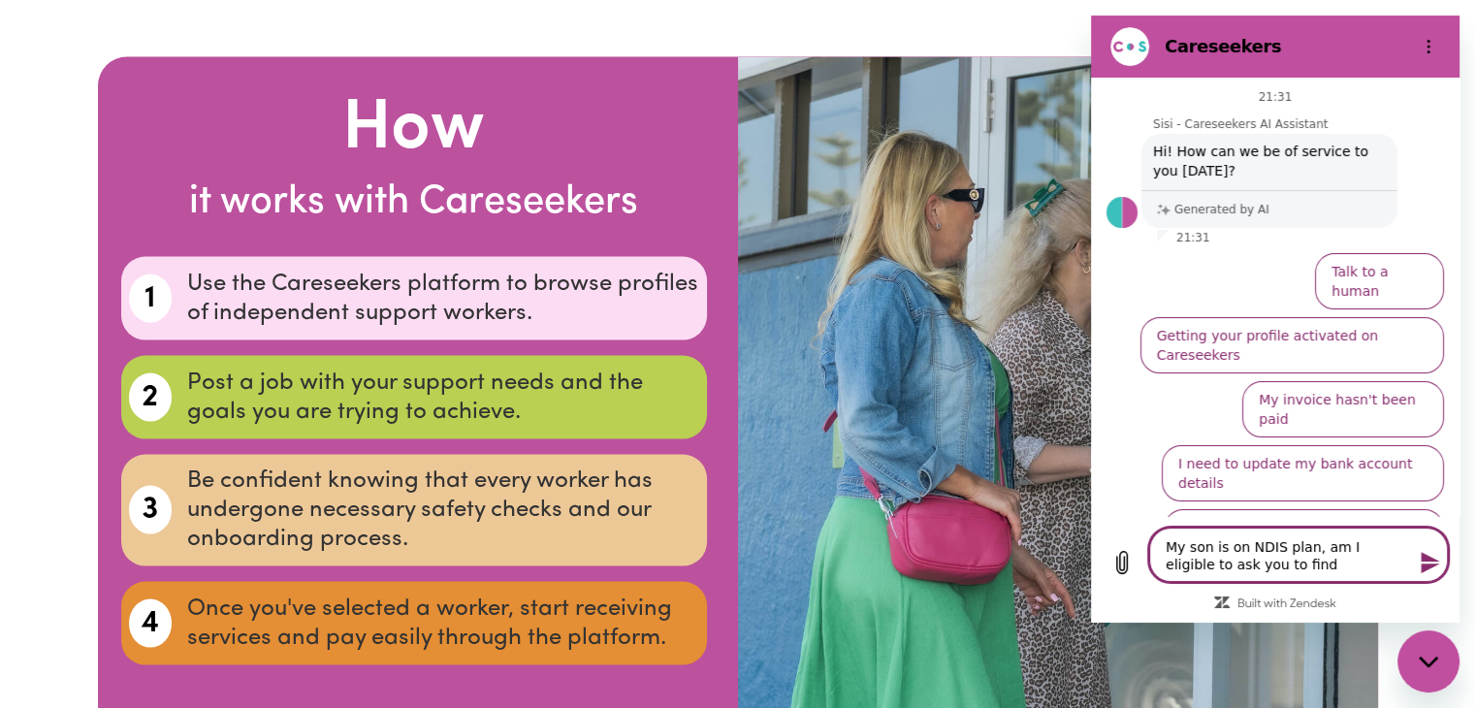
type textarea "x"
type textarea "My son is on NDIS plan, am I eligible to ask you to find a"
type textarea "x"
type textarea "My son is on NDIS plan, am I eligible to ask you to find a"
type textarea "x"
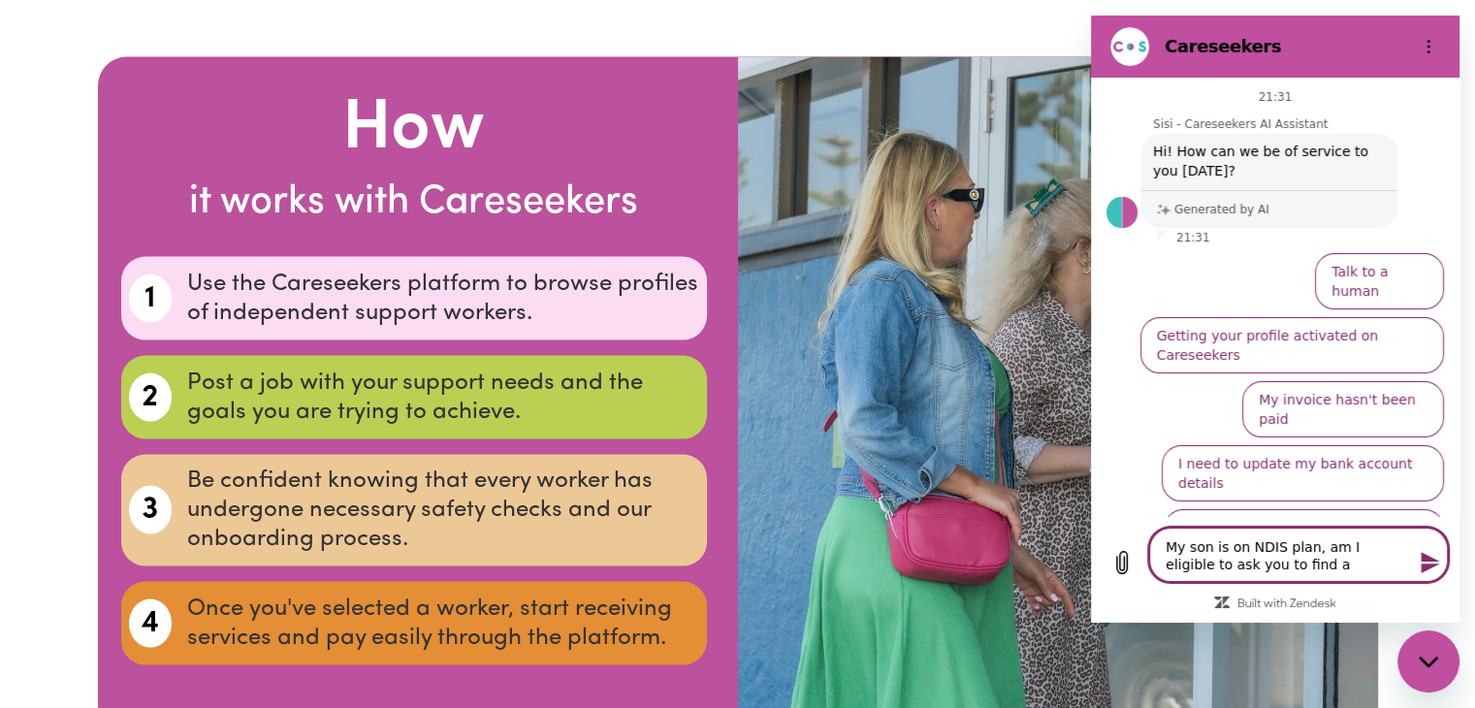
type textarea "My son is on NDIS plan, am I eligible to ask you to find a s"
type textarea "x"
type textarea "My son is on NDIS plan, am I eligible to ask you to find a su"
type textarea "x"
type textarea "My son is on NDIS plan, am I eligible to ask you to find a sup"
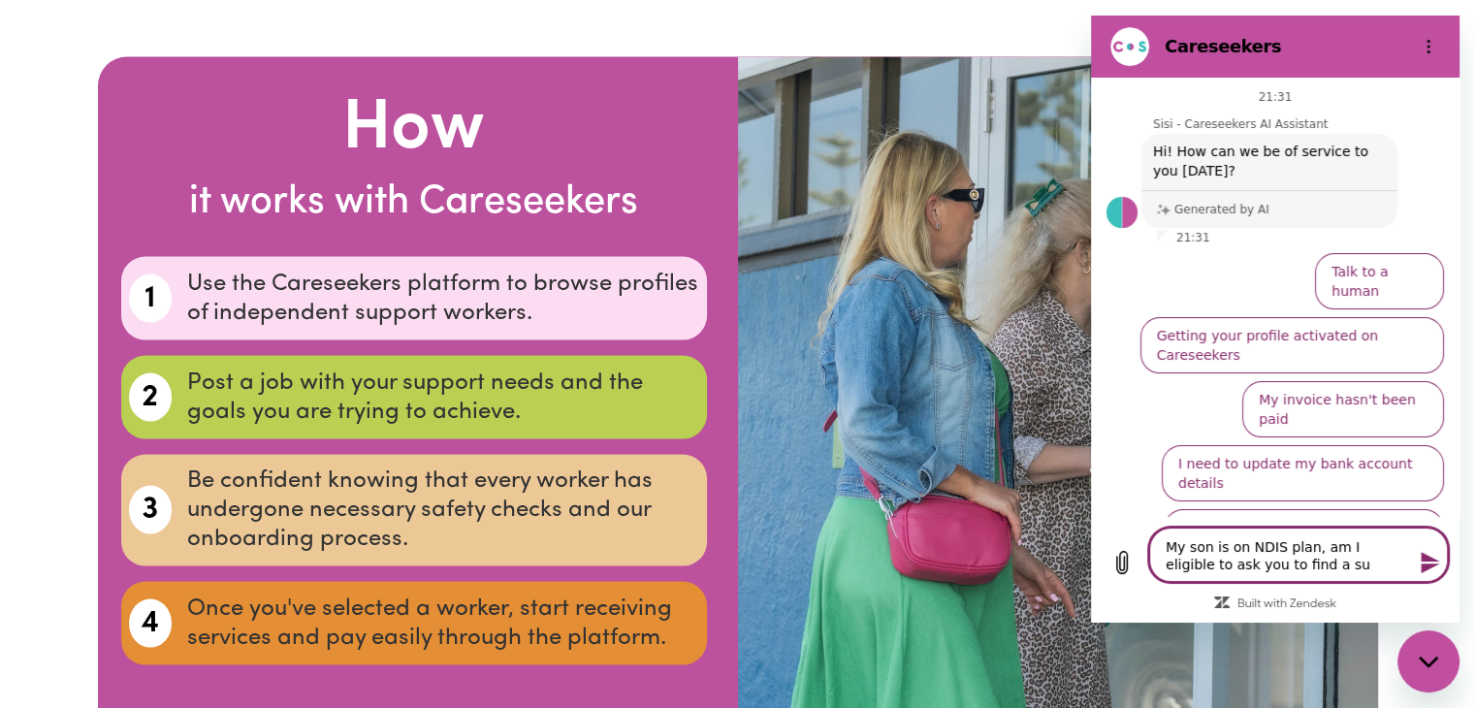
type textarea "x"
type textarea "My son is on NDIS plan, am I eligible to ask you to find a supp"
type textarea "x"
type textarea "My son is on NDIS plan, am I eligible to ask you to find a suppo"
type textarea "x"
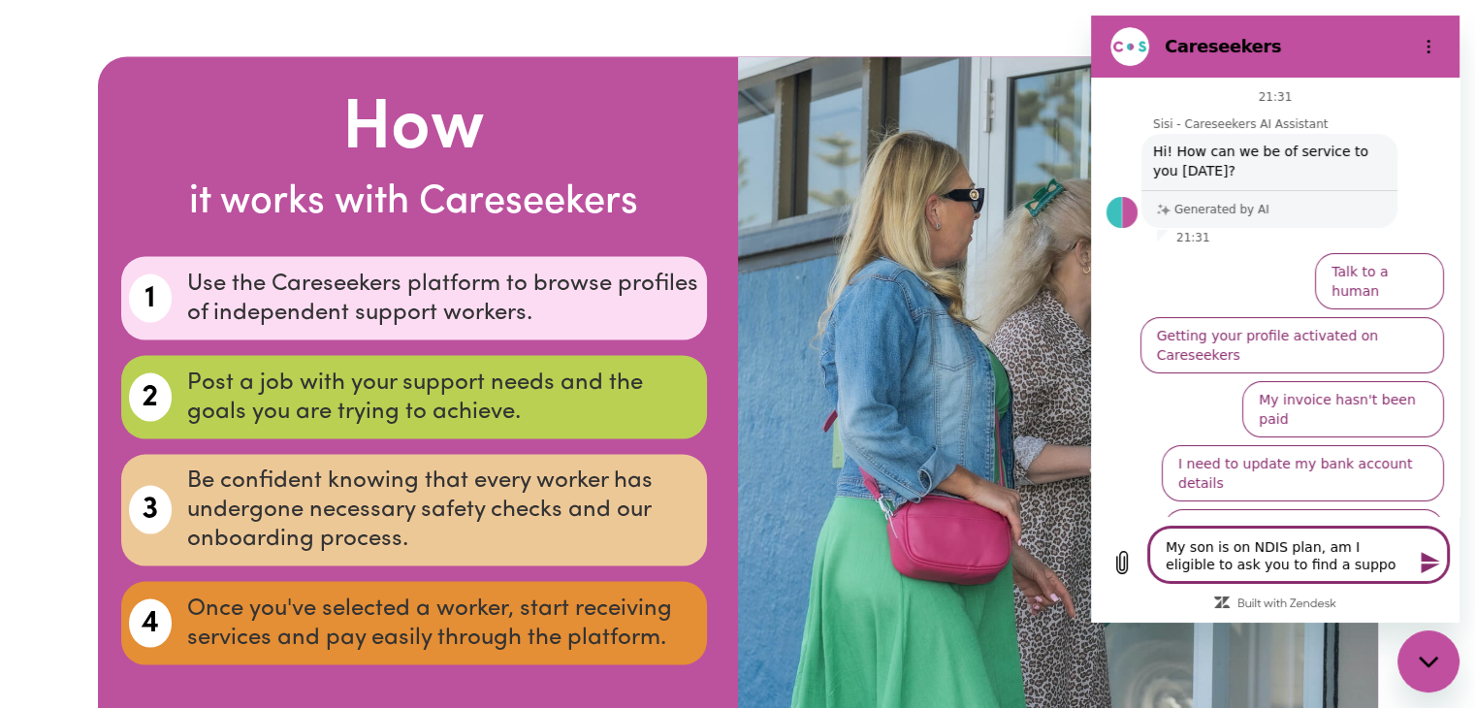
type textarea "My son is on NDIS plan, am I eligible to ask you to find a suppor"
type textarea "x"
type textarea "My son is on NDIS plan, am I eligible to ask you to find a support"
type textarea "x"
type textarea "My son is on NDIS plan, am I eligible to ask you to find a support"
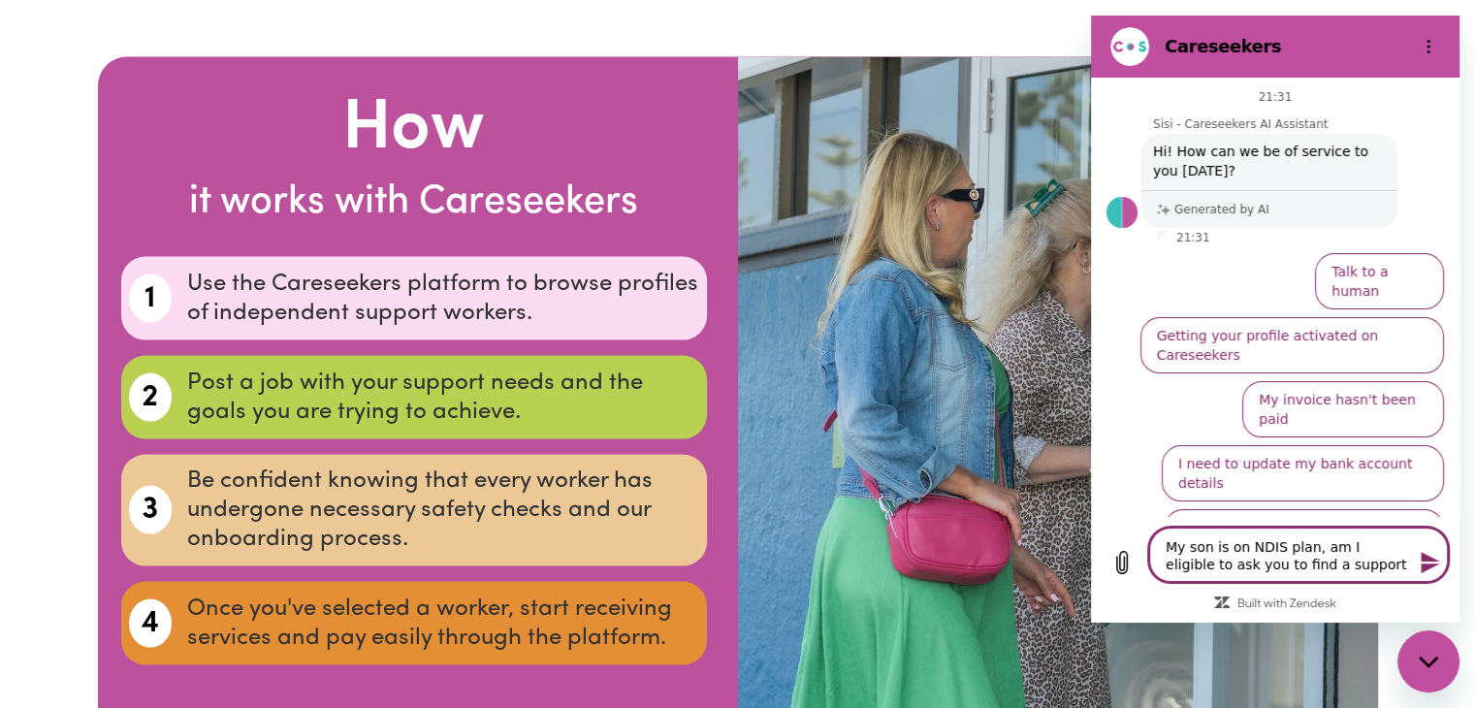
type textarea "x"
type textarea "My son is on NDIS plan, am I eligible to ask you to find a support w"
type textarea "x"
type textarea "My son is on NDIS plan, am I eligible to ask you to find a support wo"
type textarea "x"
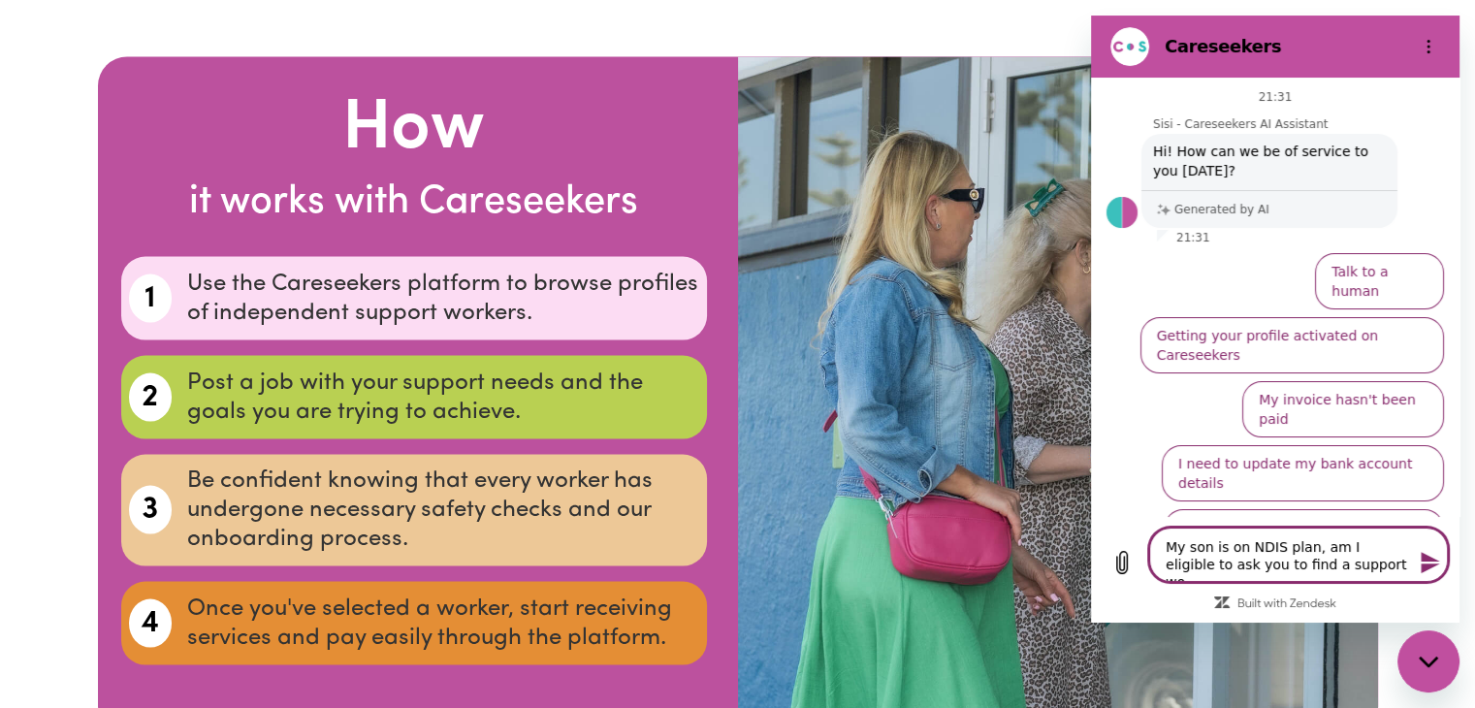
type textarea "My son is on NDIS plan, am I eligible to ask you to find a support wor"
type textarea "x"
type textarea "My son is on NDIS plan, am I eligible to ask you to find a support work"
type textarea "x"
type textarea "My son is on NDIS plan, am I eligible to ask you to find a support worke"
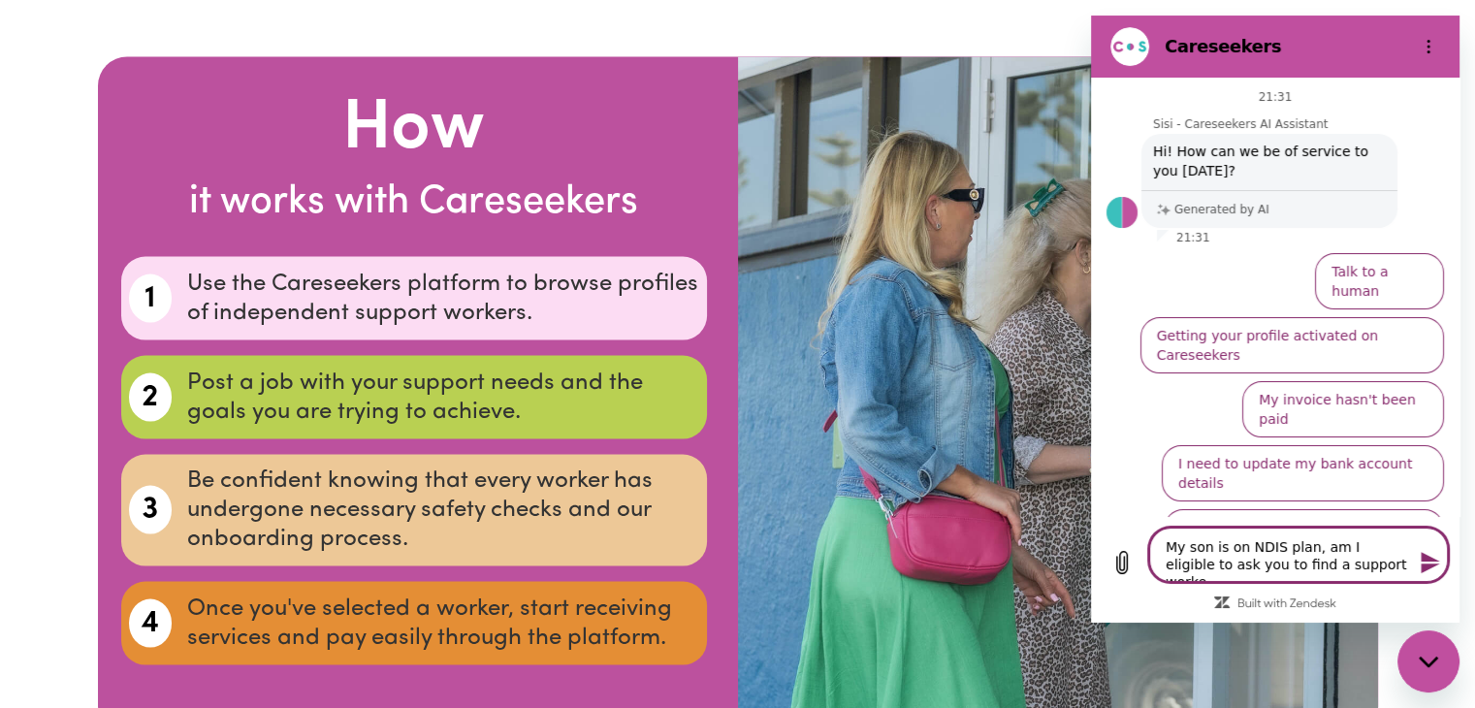
type textarea "x"
type textarea "My son is on NDIS plan, am I eligible to ask you to find a support worker"
type textarea "x"
type textarea "My son is on NDIS plan, am I eligible to ask you to find a support worker/"
type textarea "x"
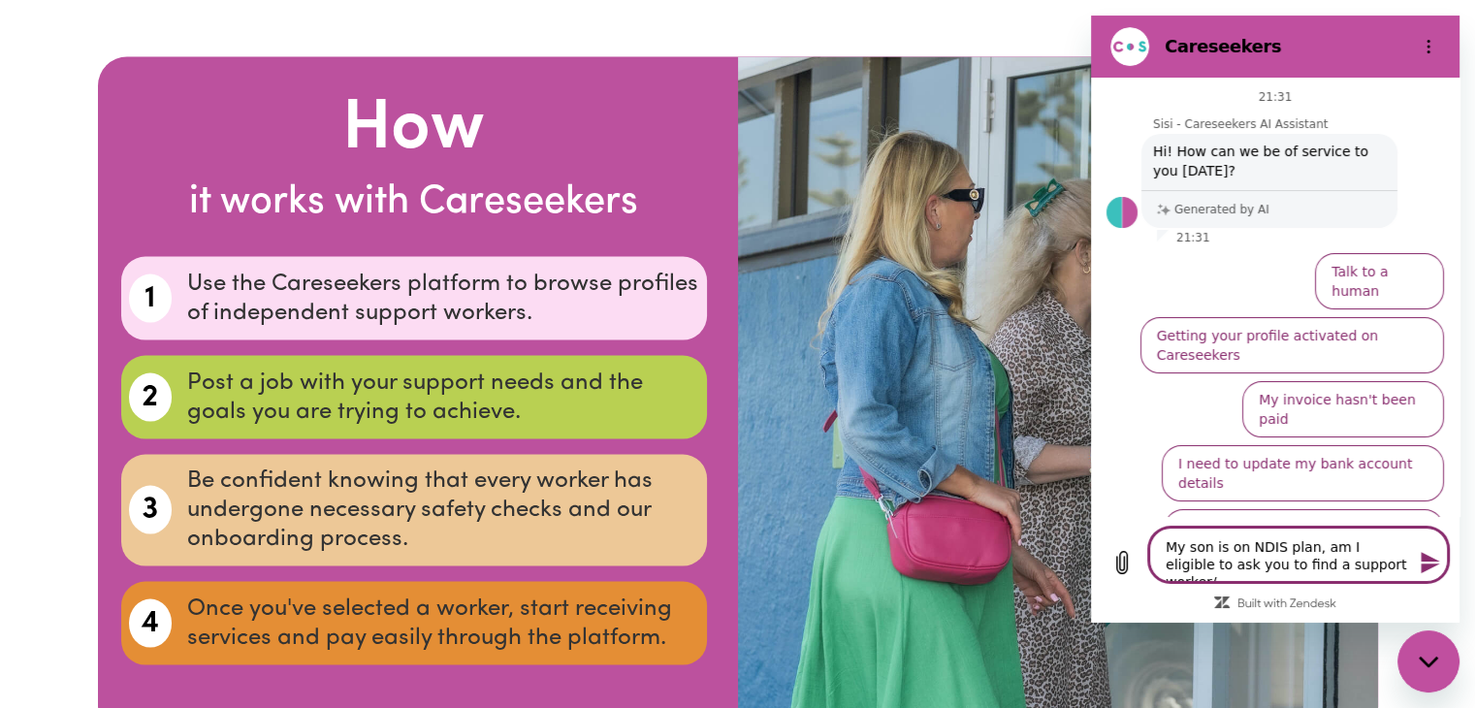
type textarea "My son is on NDIS plan, am I eligible to ask you to find a support worker"
type textarea "x"
type textarea "My son is on NDIS plan, am I eligible to ask you to find a support worker?"
type textarea "x"
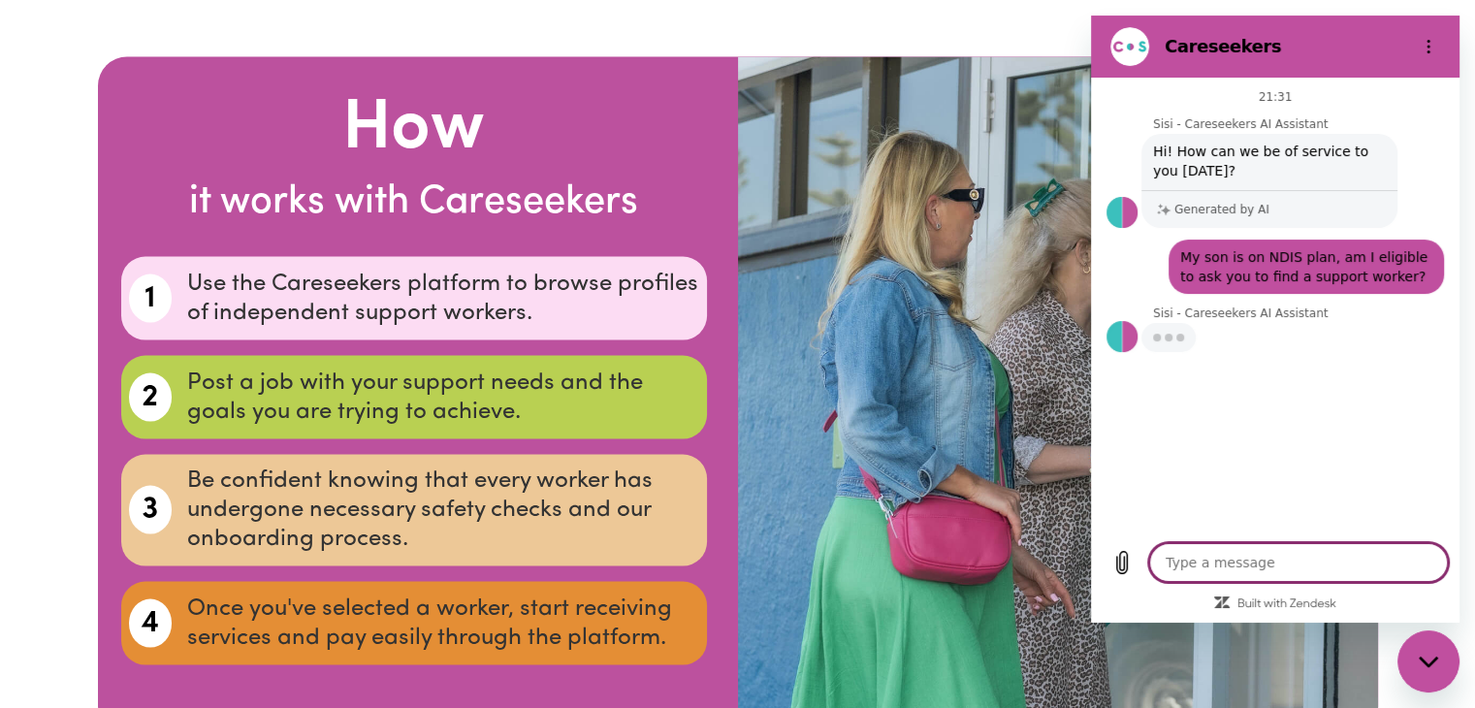
type textarea "x"
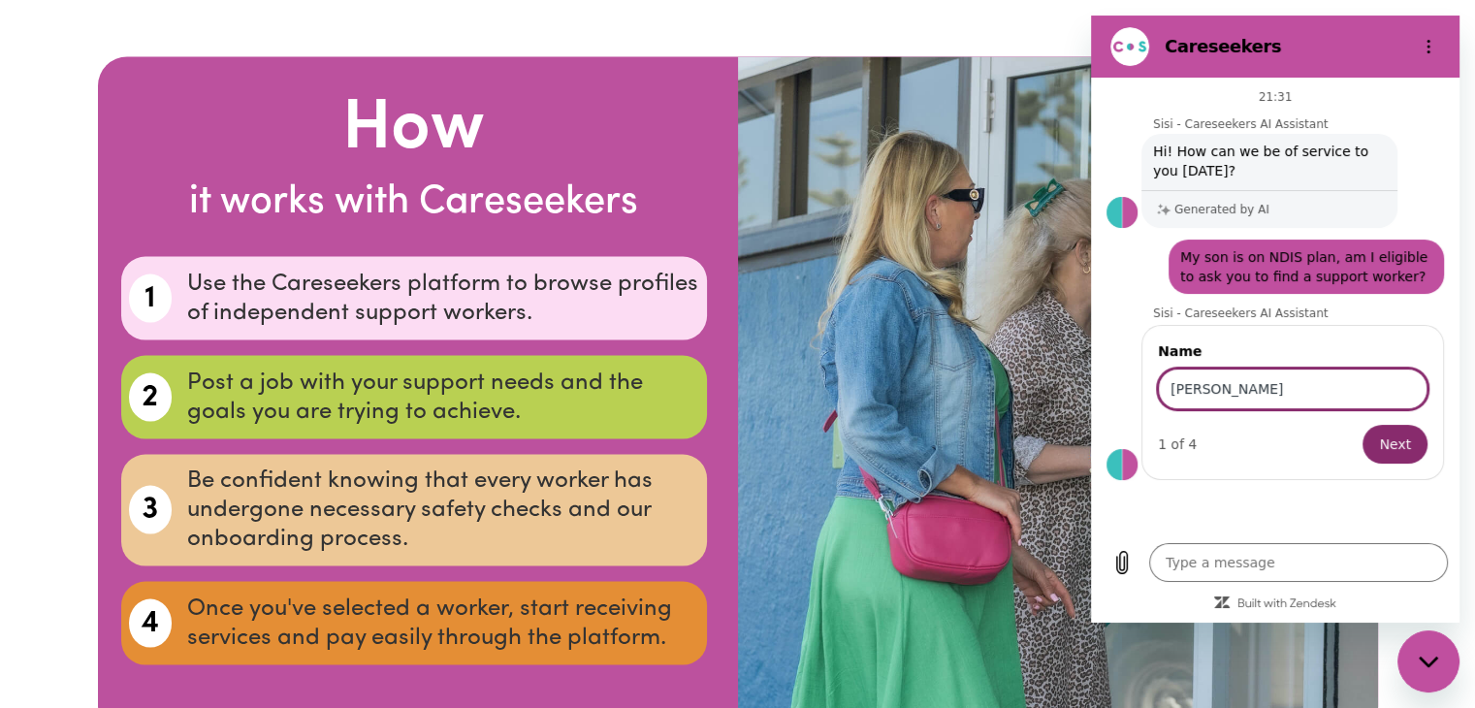
type input "[PERSON_NAME]"
click at [1362, 425] on button "Next" at bounding box center [1394, 444] width 65 height 39
type textarea "x"
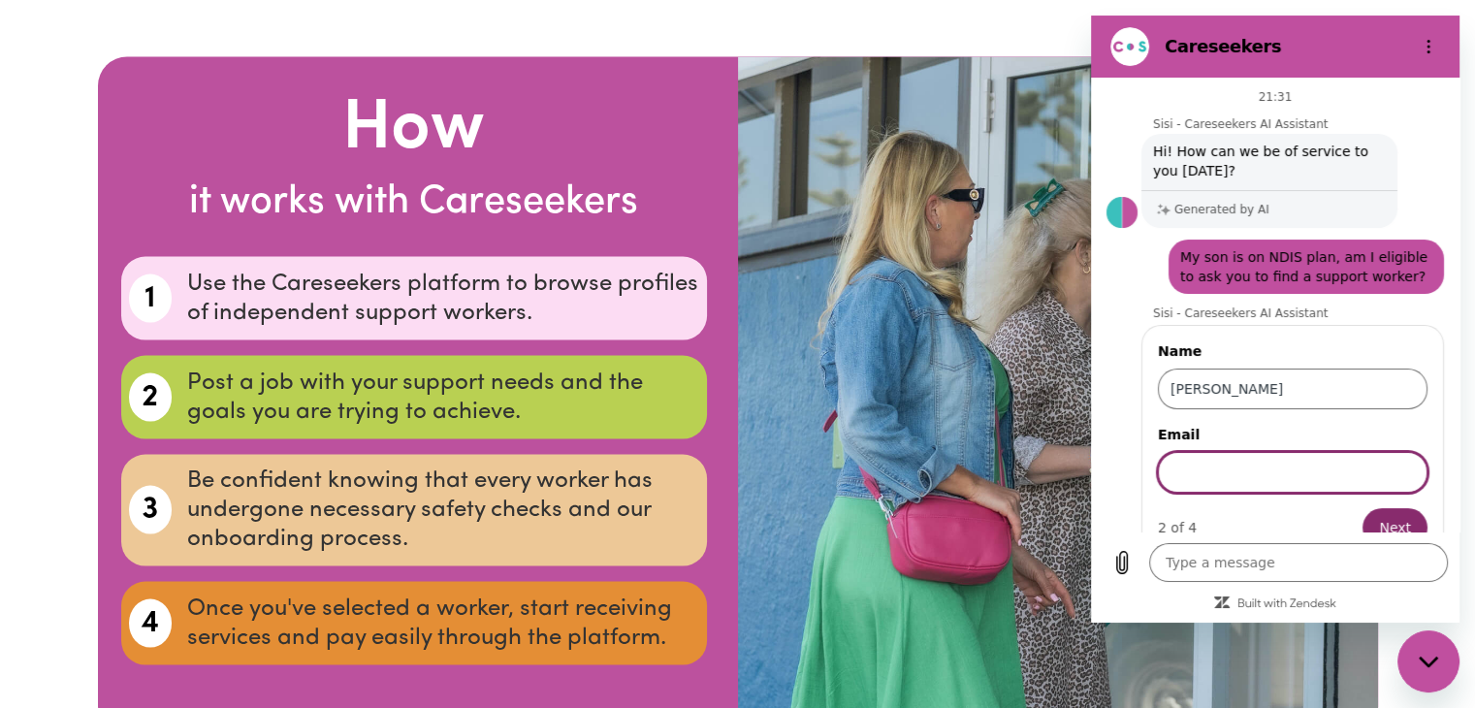
scroll to position [31, 0]
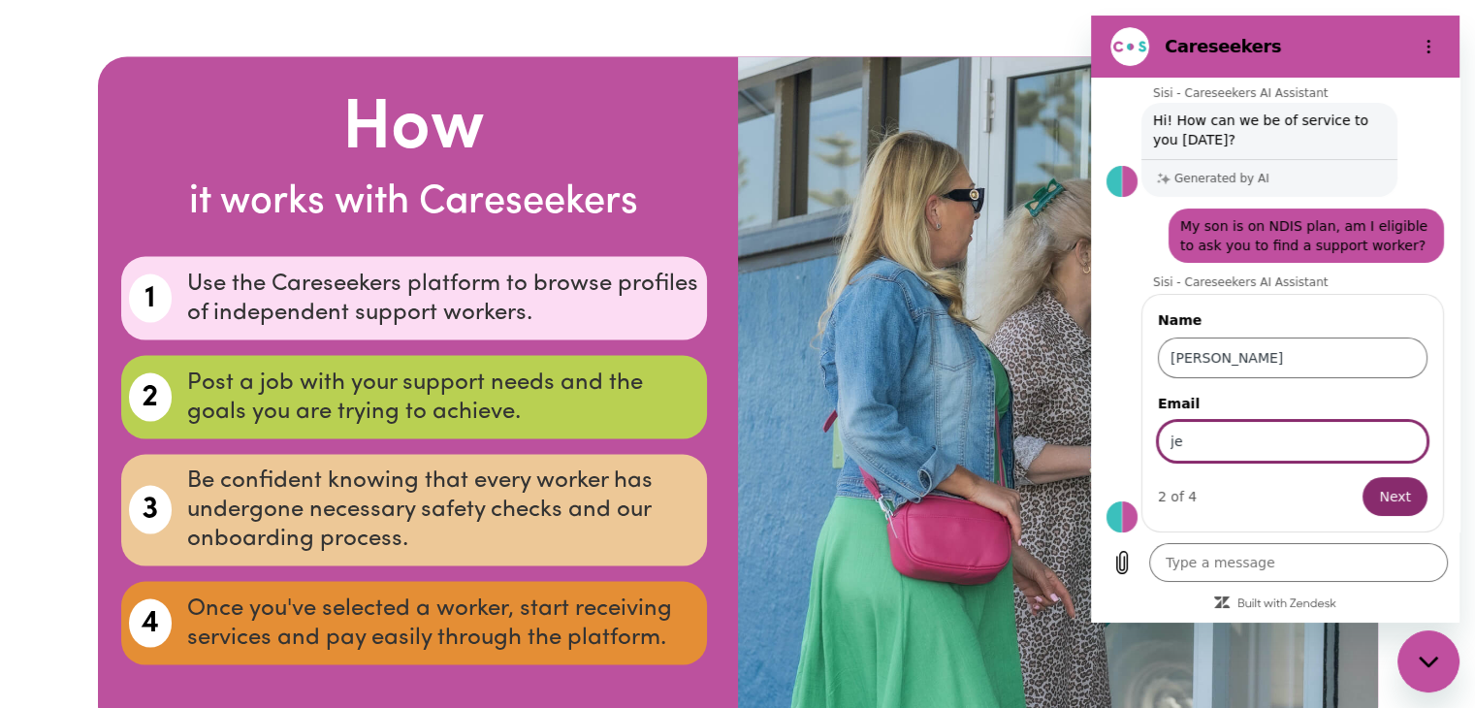
type input "[EMAIL_ADDRESS][DOMAIN_NAME]"
click at [1362, 477] on button "Next" at bounding box center [1394, 496] width 65 height 39
type textarea "x"
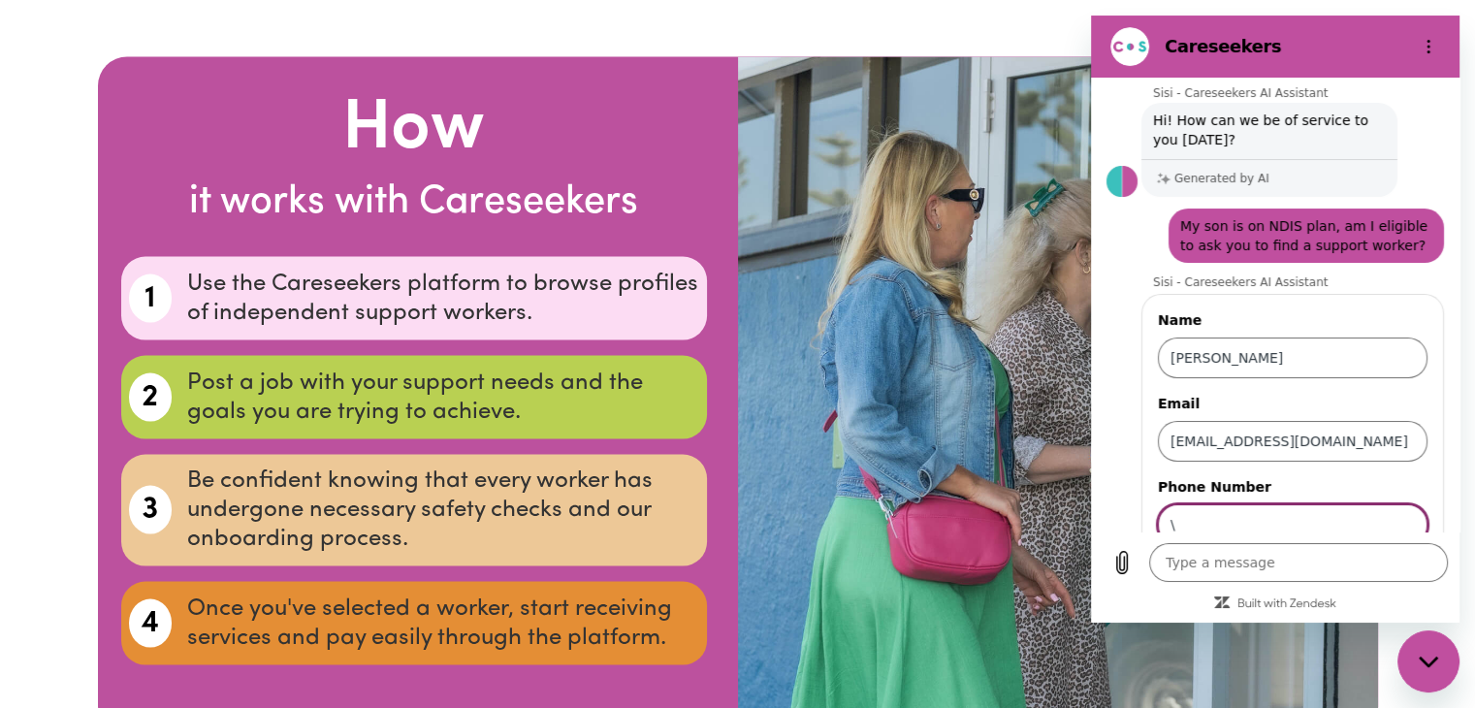
scroll to position [114, 0]
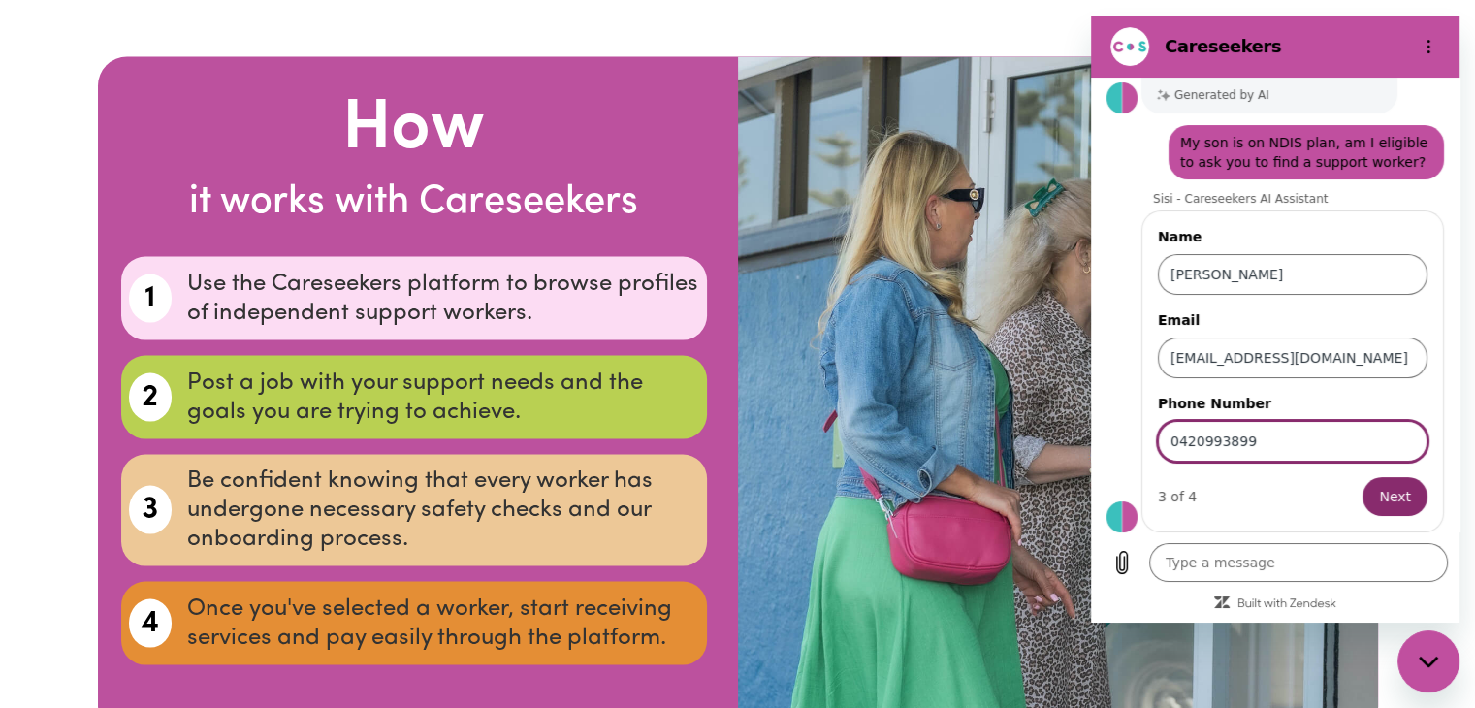
click at [1199, 439] on input "0420993899" at bounding box center [1293, 441] width 270 height 41
type input "0420893899"
click at [1362, 477] on button "Next" at bounding box center [1394, 496] width 65 height 39
type textarea "x"
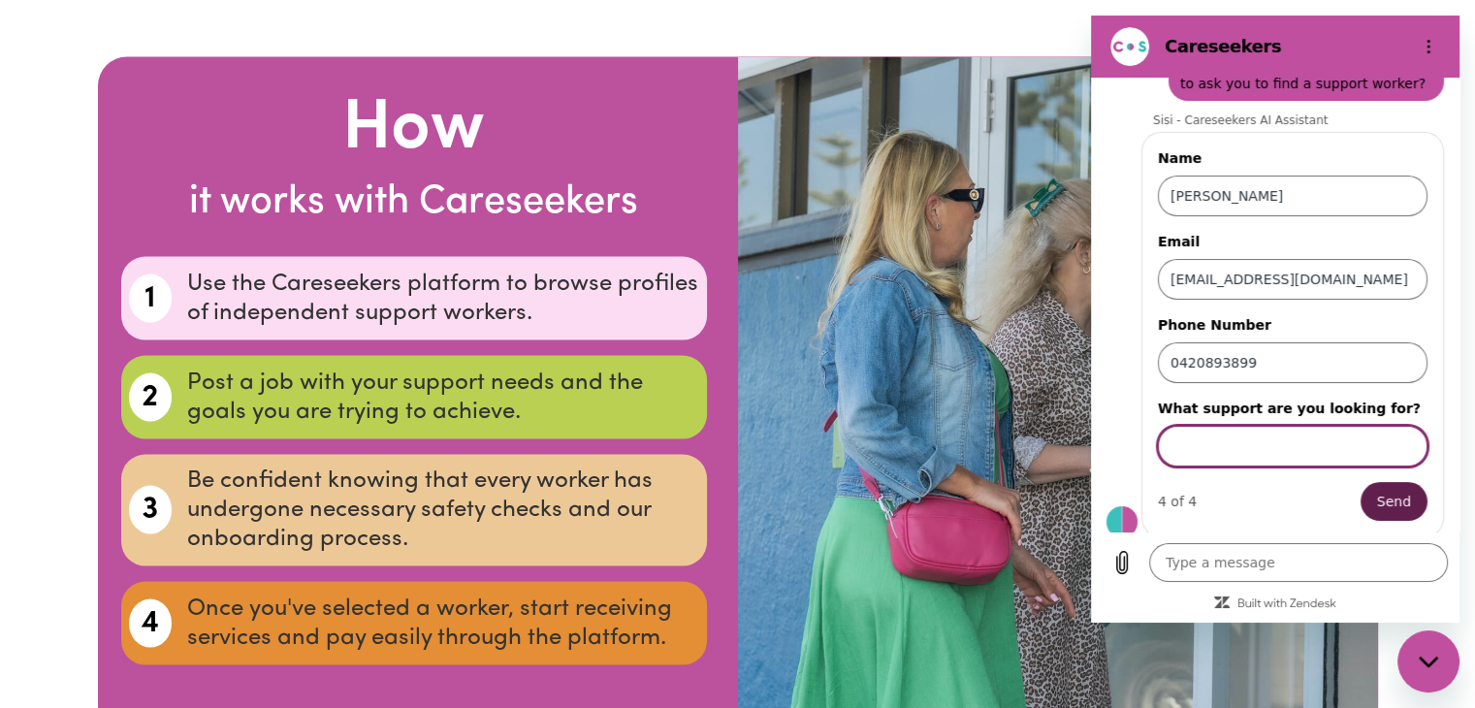
scroll to position [198, 0]
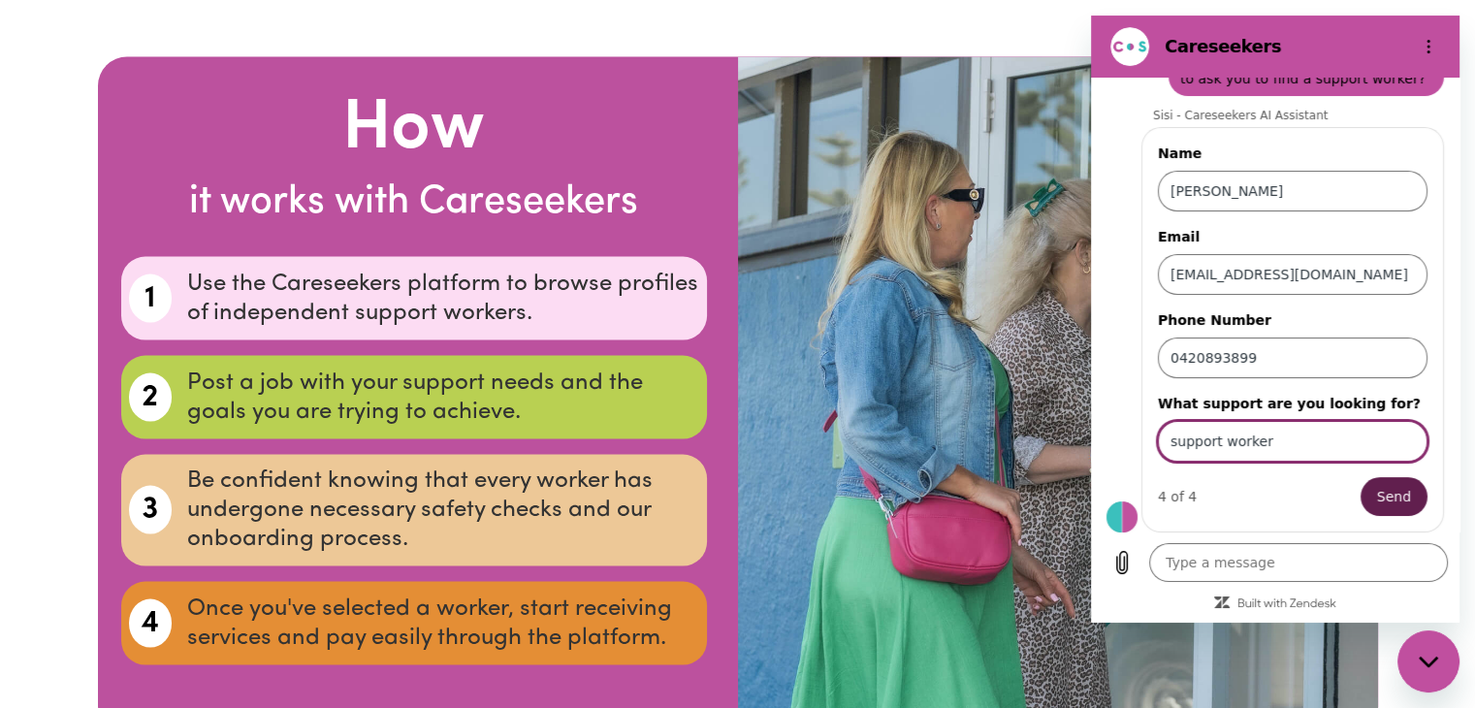
type input "support worker"
click at [1360, 477] on button "Send" at bounding box center [1393, 496] width 67 height 39
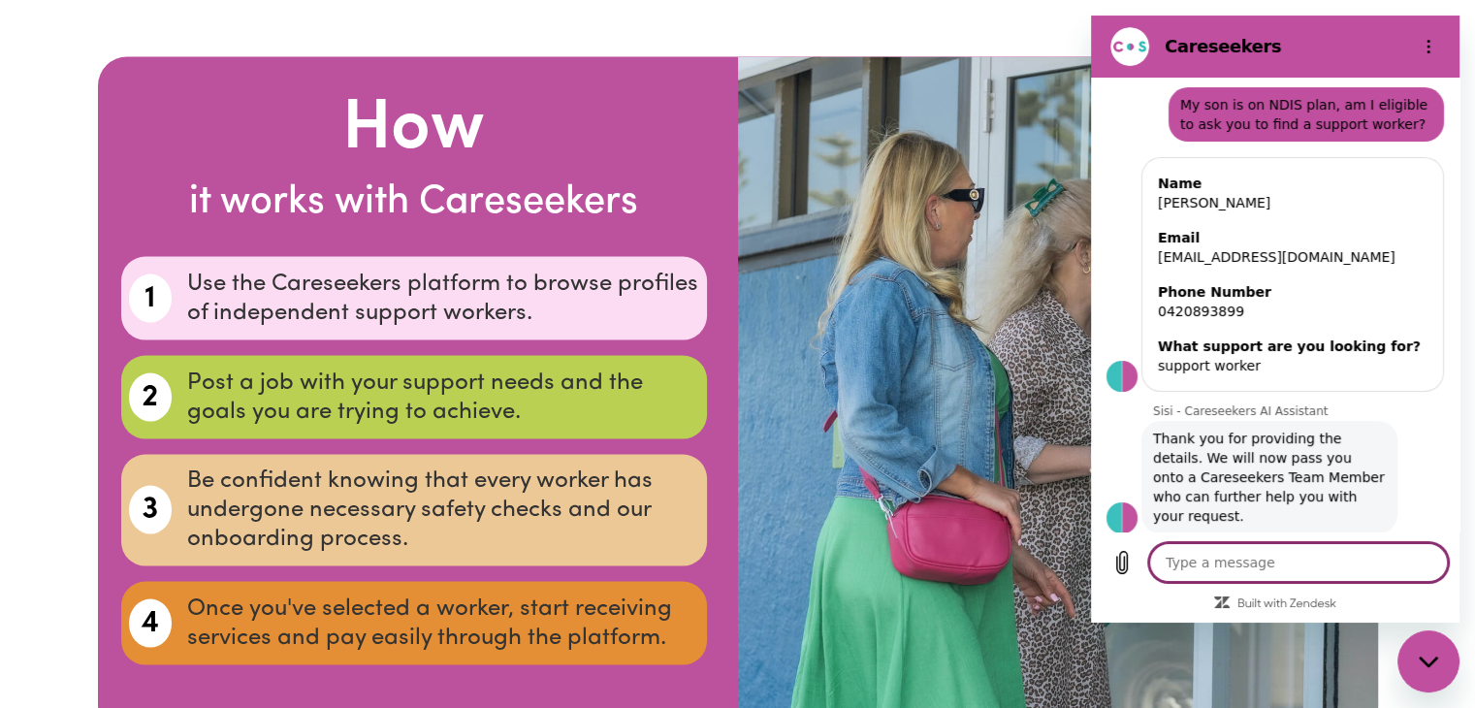
scroll to position [156, 0]
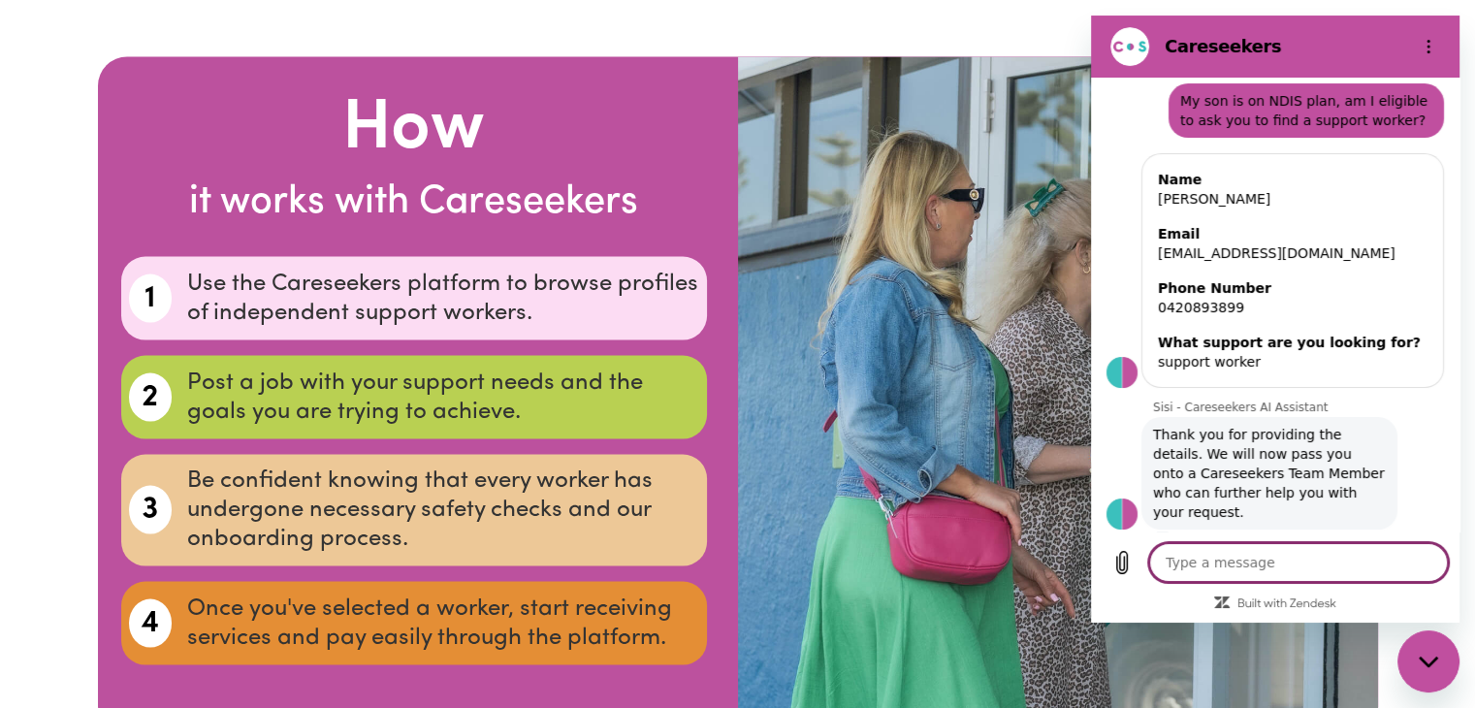
type textarea "x"
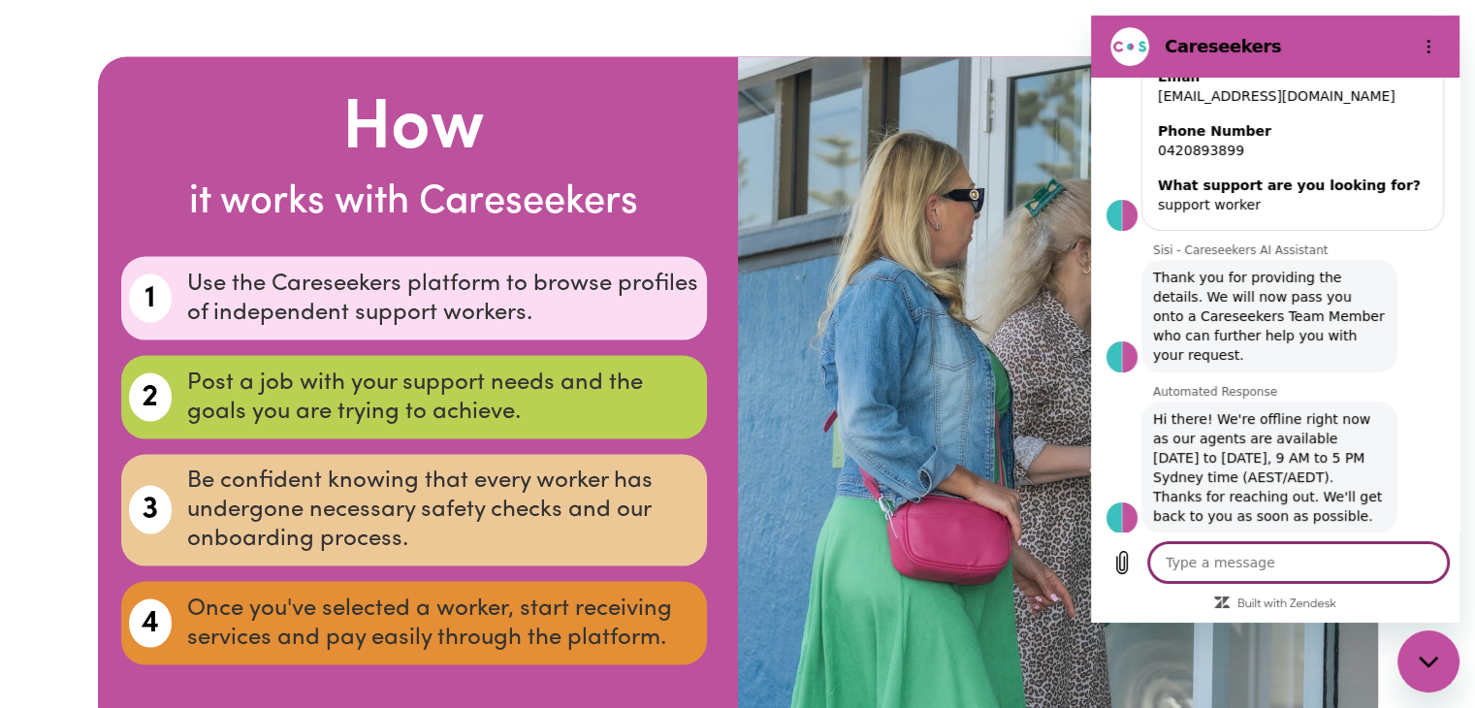
scroll to position [317, 0]
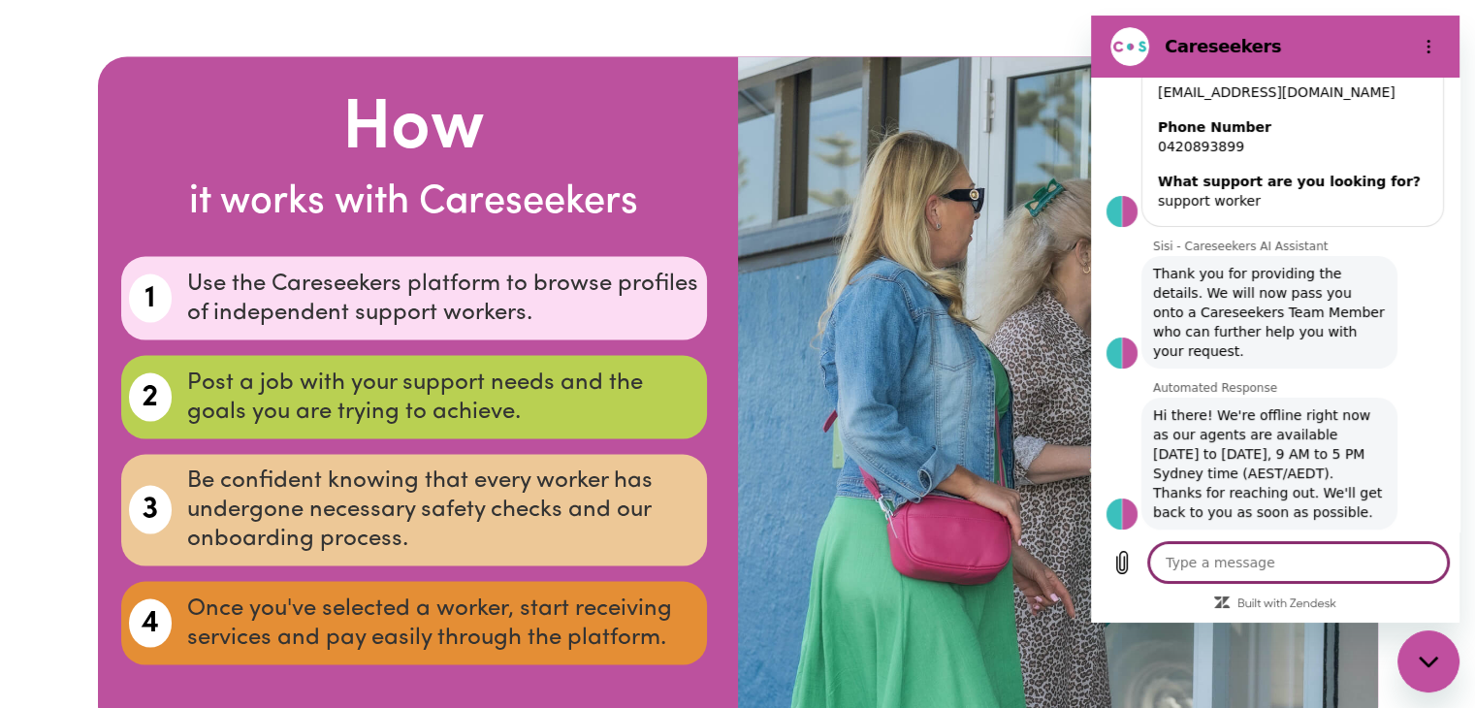
type textarea "o"
type textarea "x"
type textarea "ok"
type textarea "x"
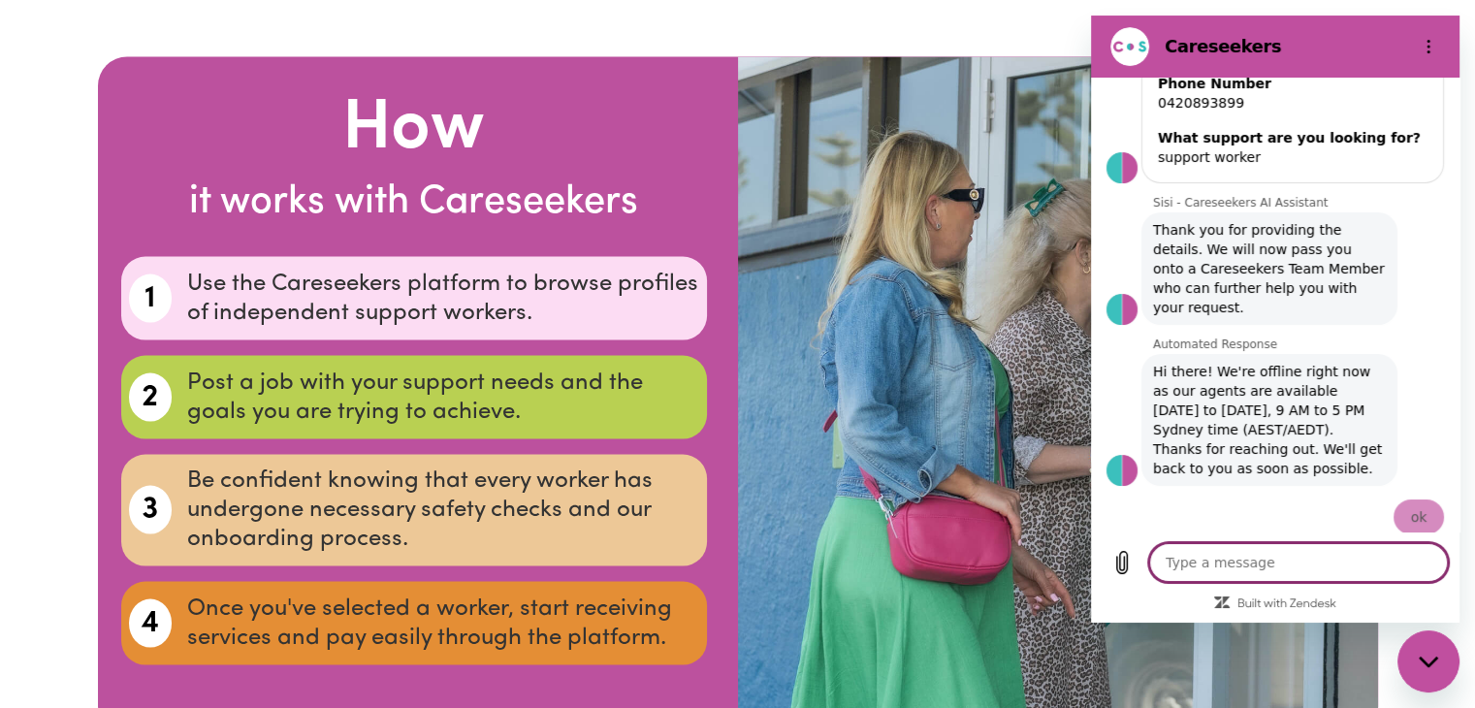
type textarea "x"
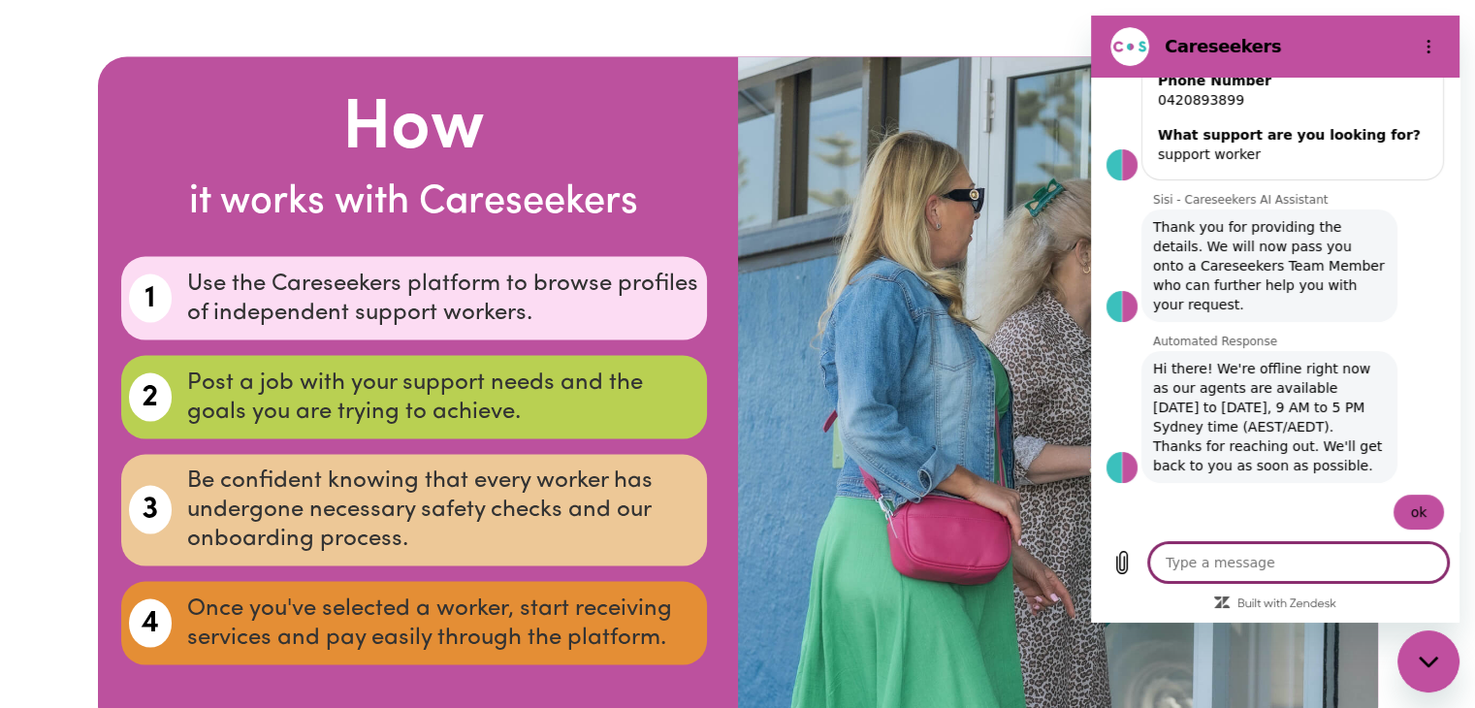
click at [1441, 27] on div at bounding box center [1428, 46] width 39 height 39
